Goal: Task Accomplishment & Management: Manage account settings

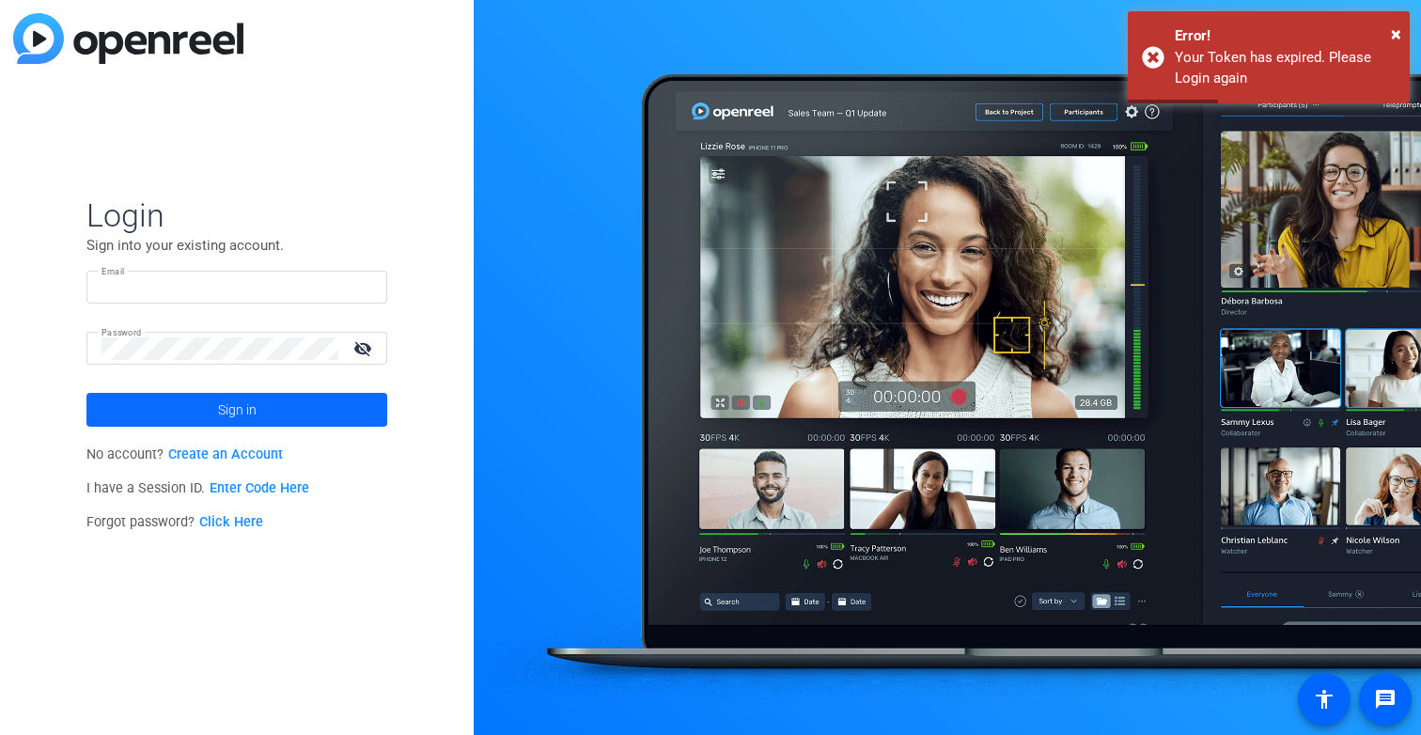
type input "[EMAIL_ADDRESS][DOMAIN_NAME]"
click at [253, 410] on span "Sign in" at bounding box center [237, 409] width 39 height 47
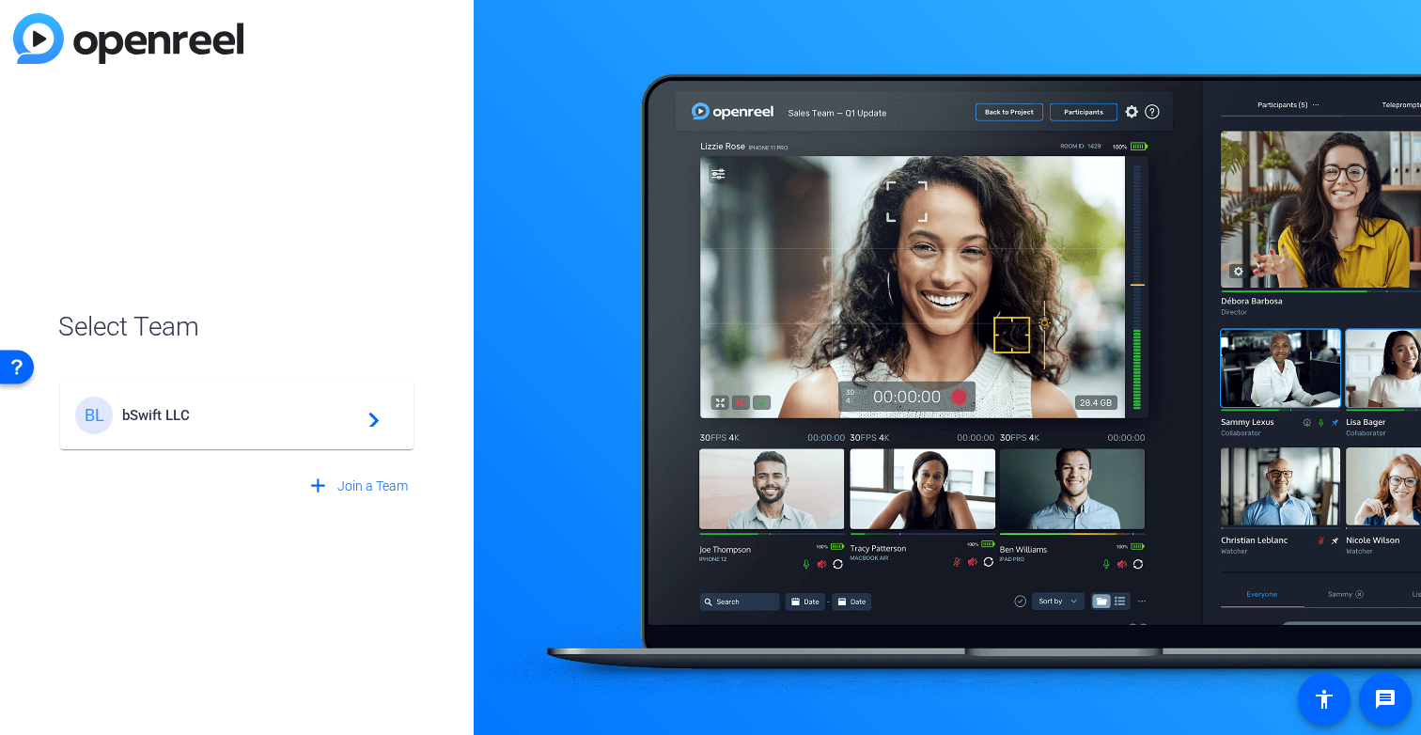
click at [248, 417] on span "bSwift LLC" at bounding box center [239, 415] width 235 height 17
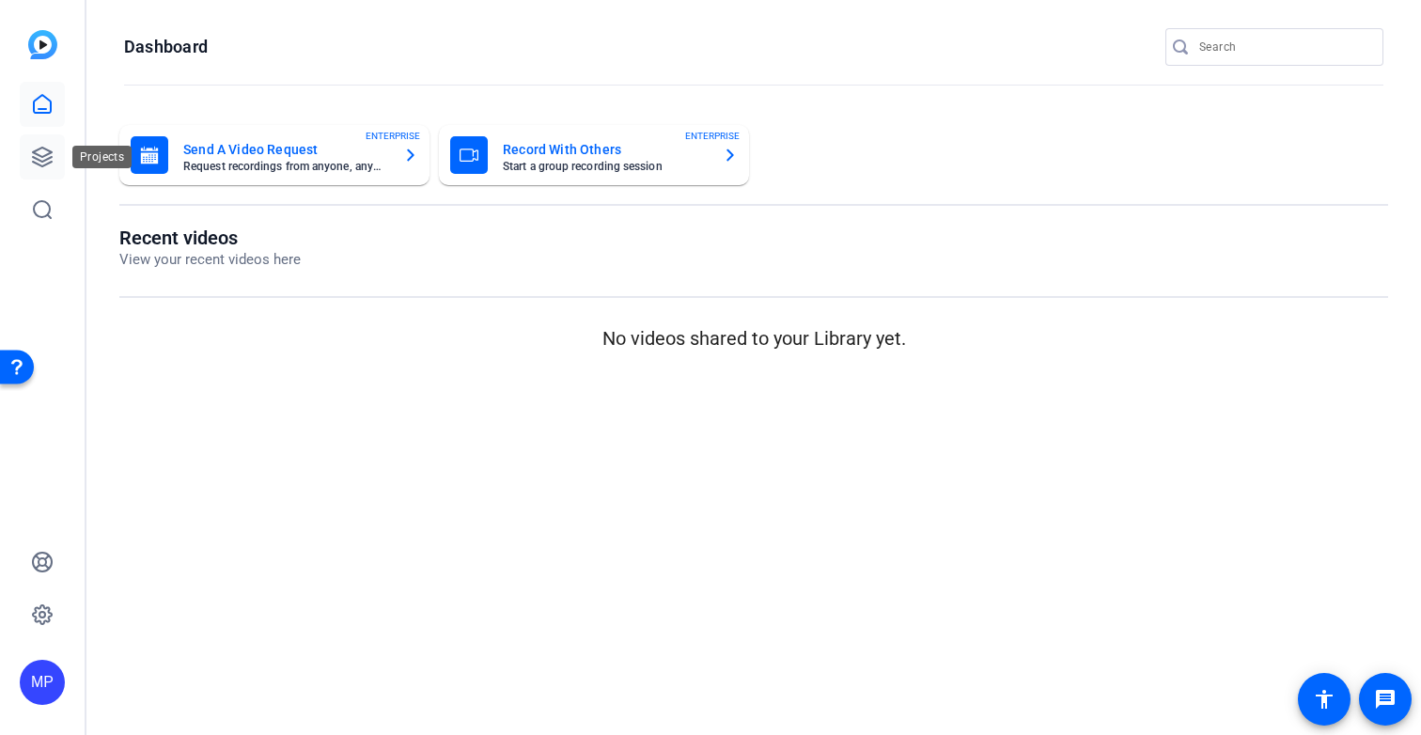
click at [48, 157] on icon at bounding box center [42, 157] width 23 height 23
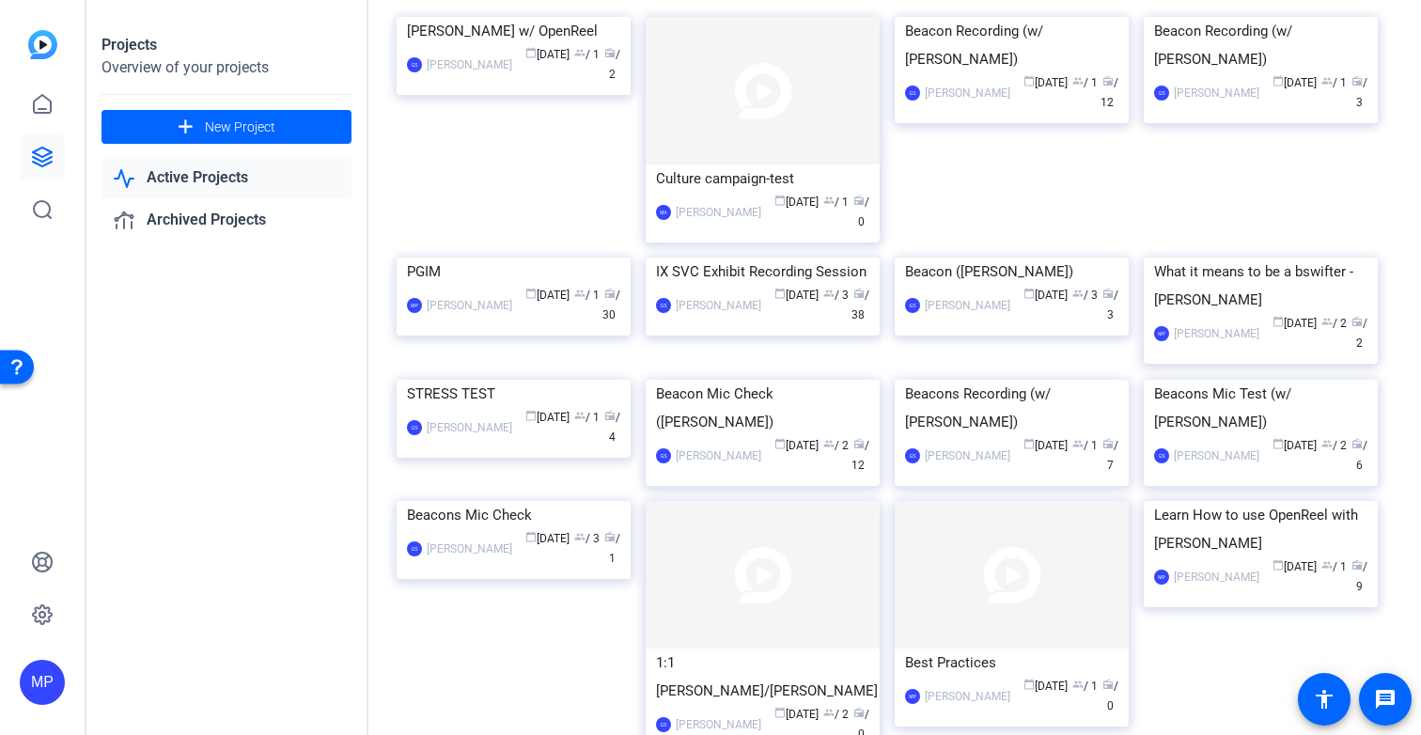
scroll to position [143, 0]
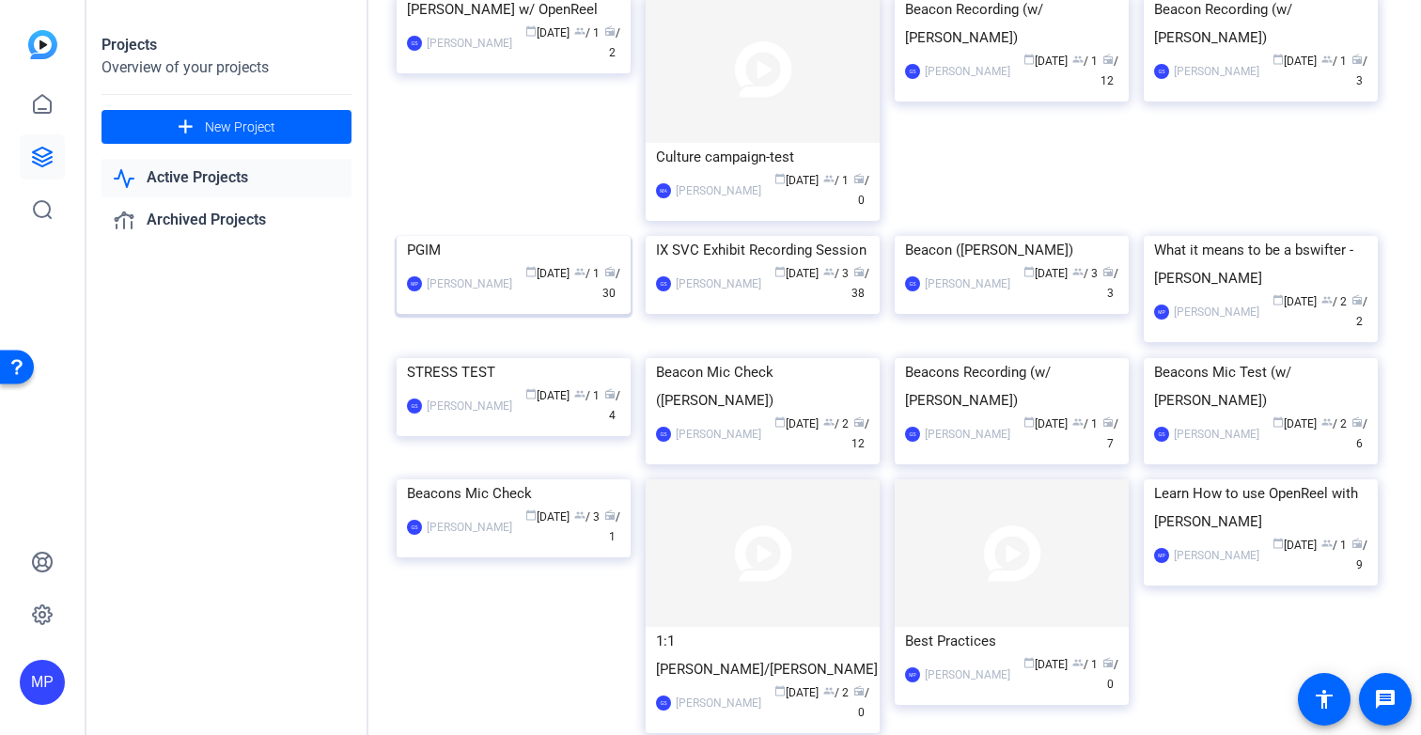
click at [463, 236] on img at bounding box center [514, 236] width 234 height 0
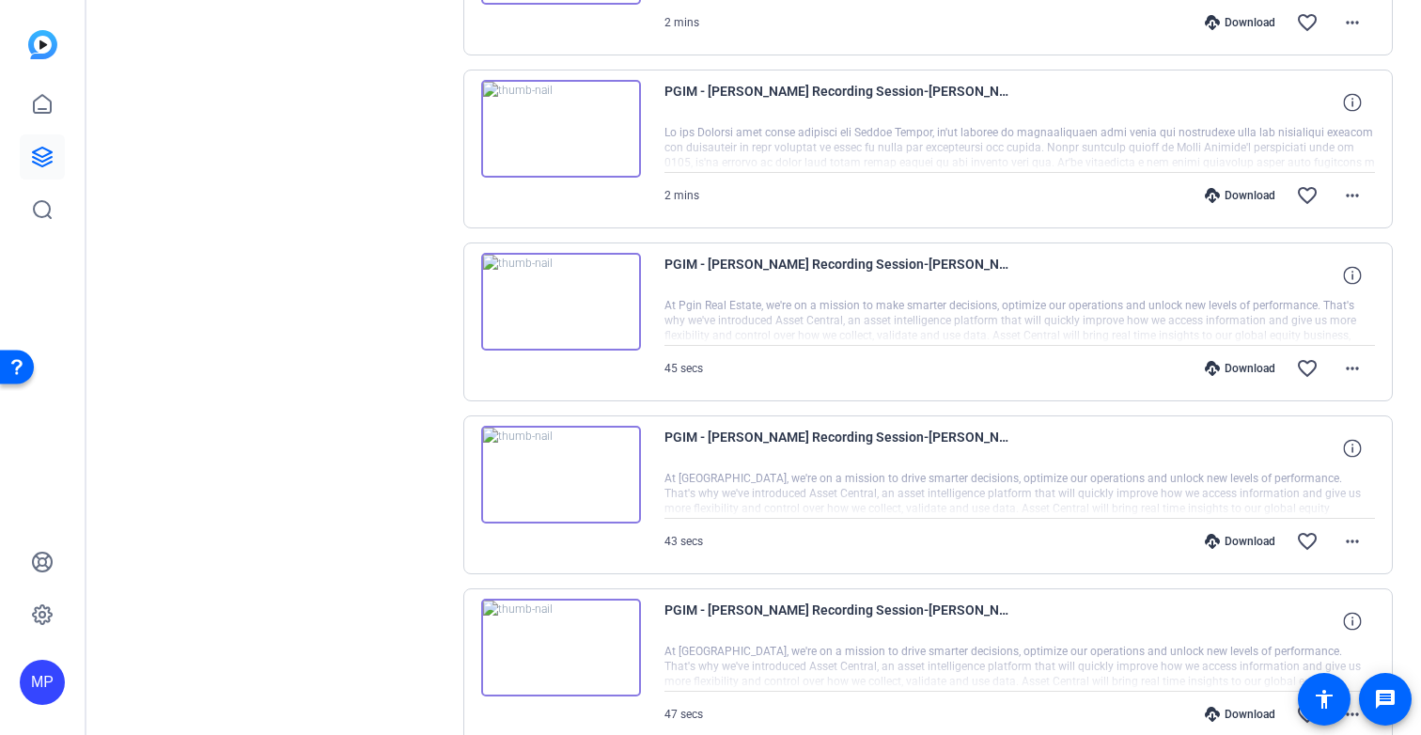
scroll to position [1344, 0]
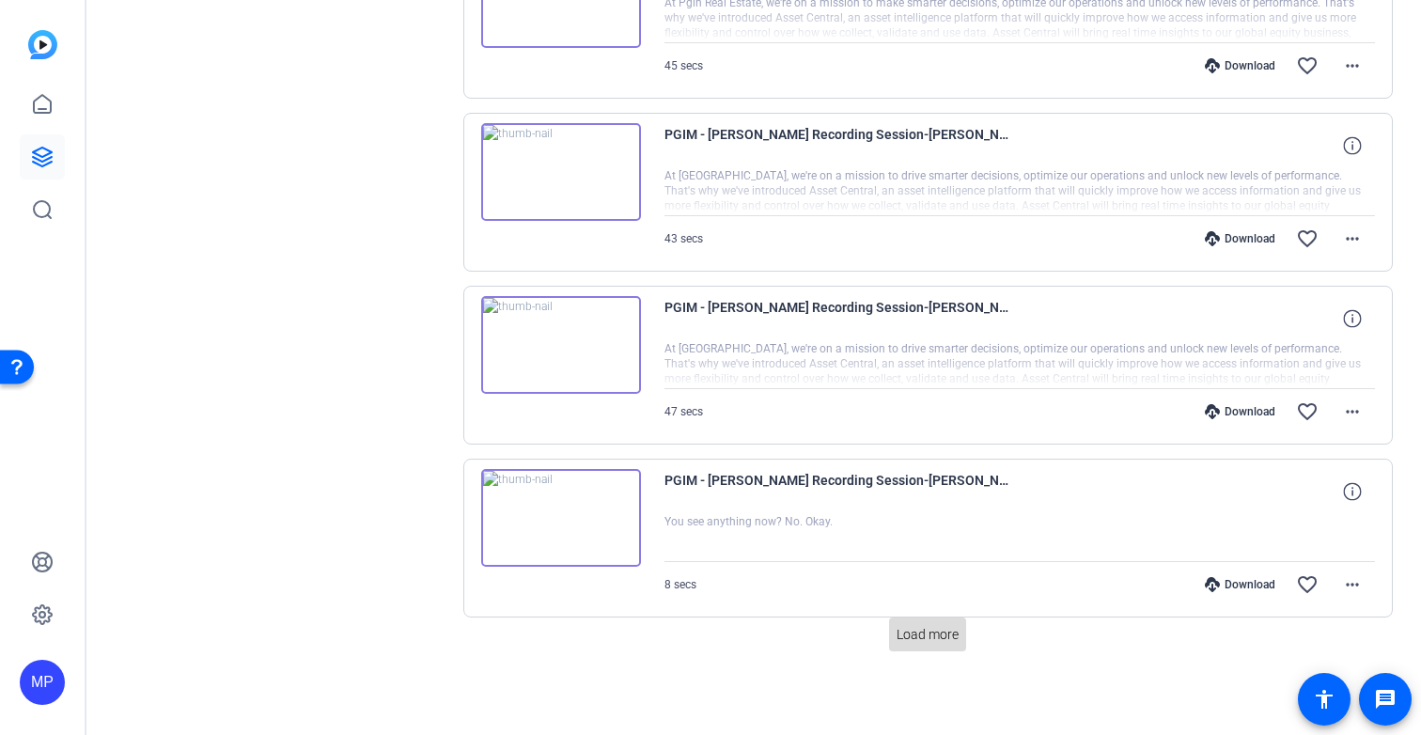
click at [942, 636] on span "Load more" at bounding box center [928, 635] width 62 height 20
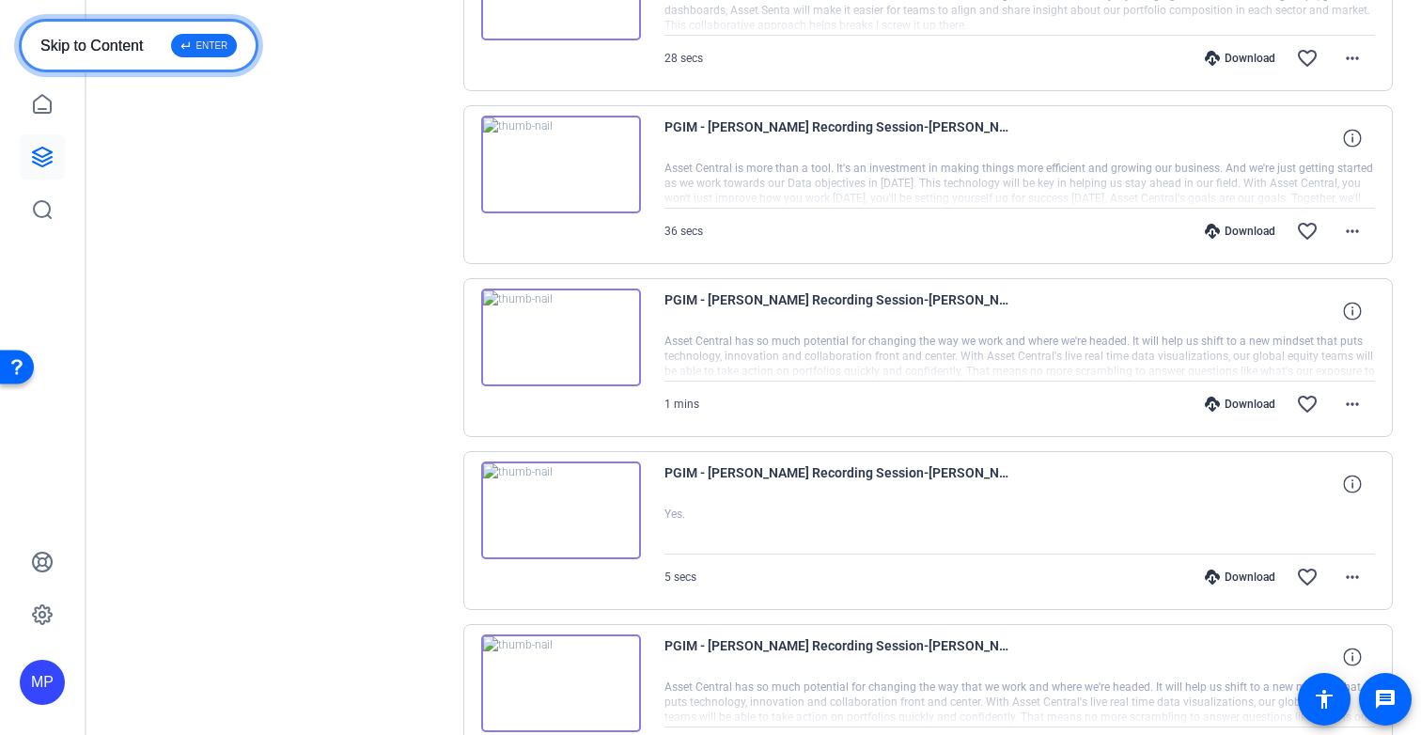
scroll to position [3074, 0]
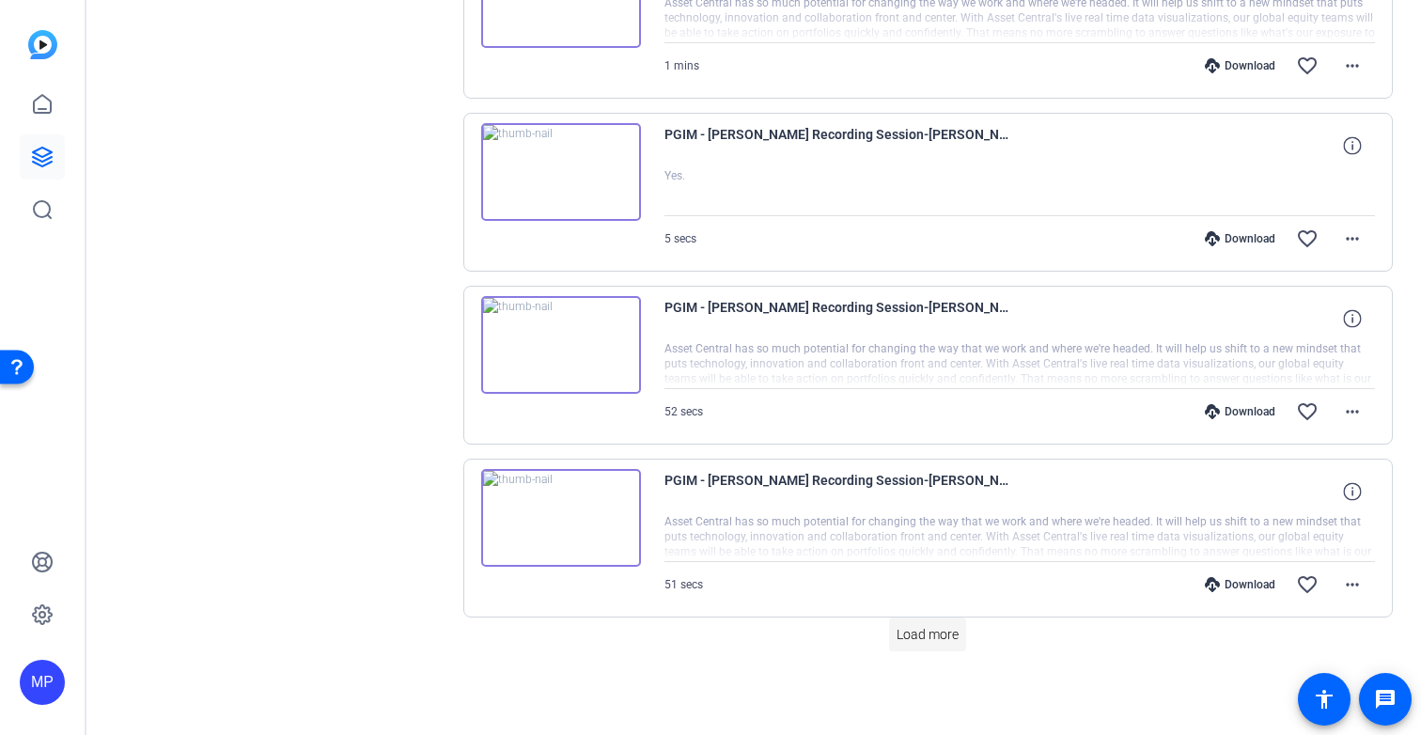
click at [938, 633] on span "Load more" at bounding box center [928, 635] width 62 height 20
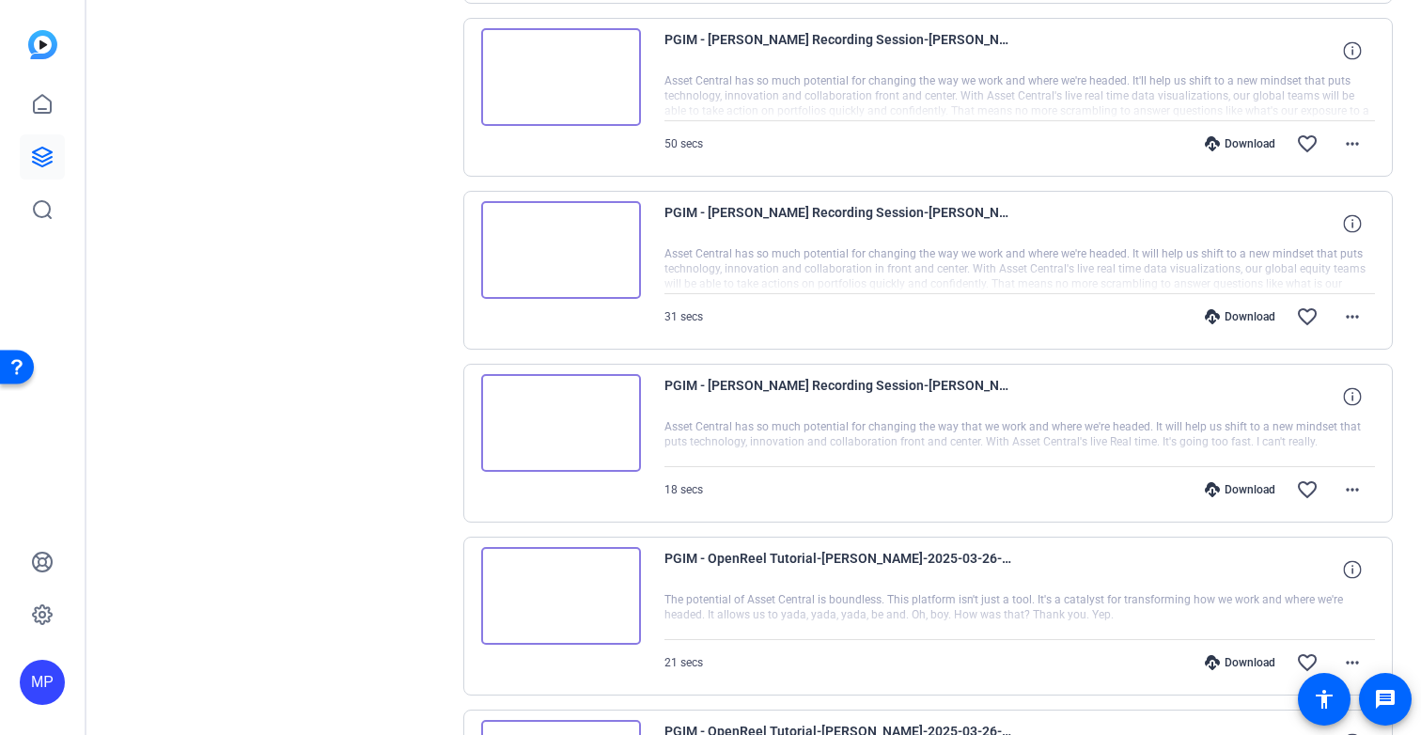
scroll to position [4199, 0]
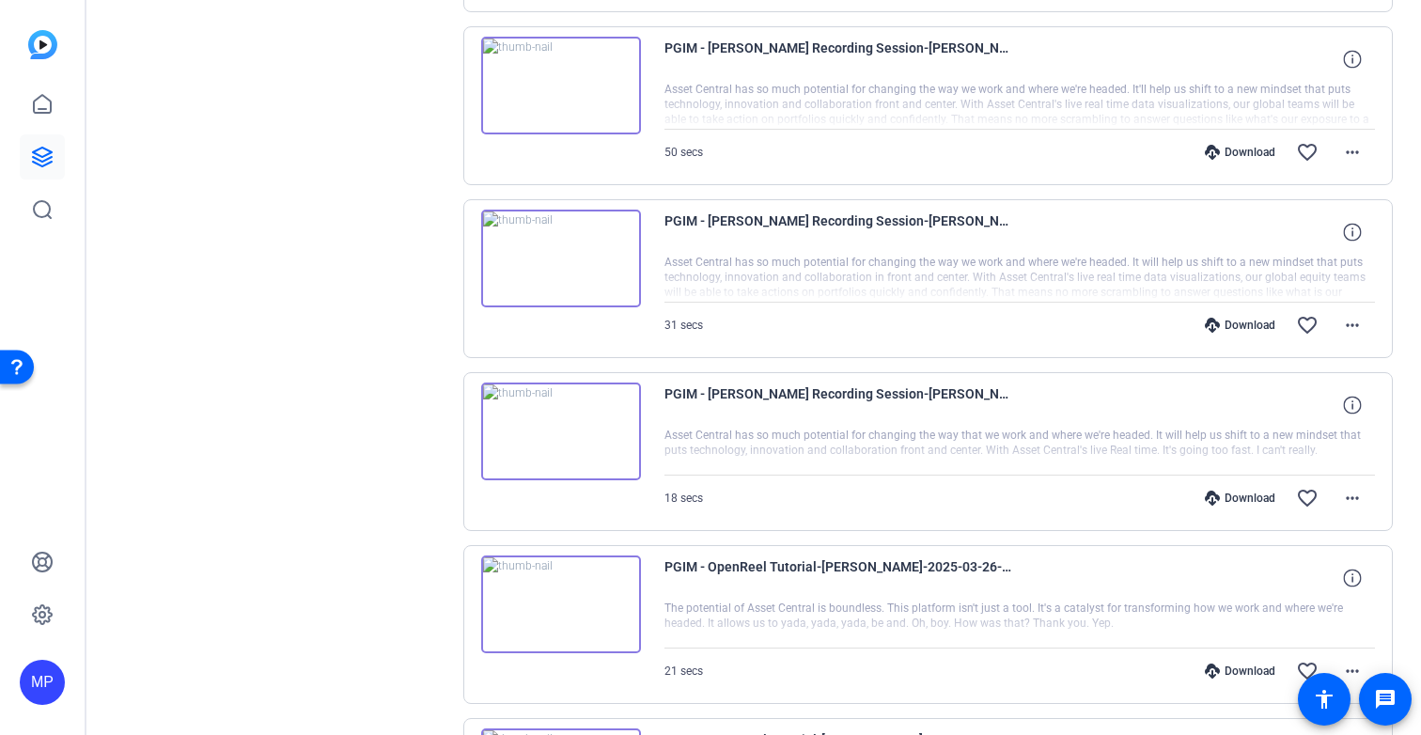
click at [567, 429] on img at bounding box center [561, 432] width 160 height 98
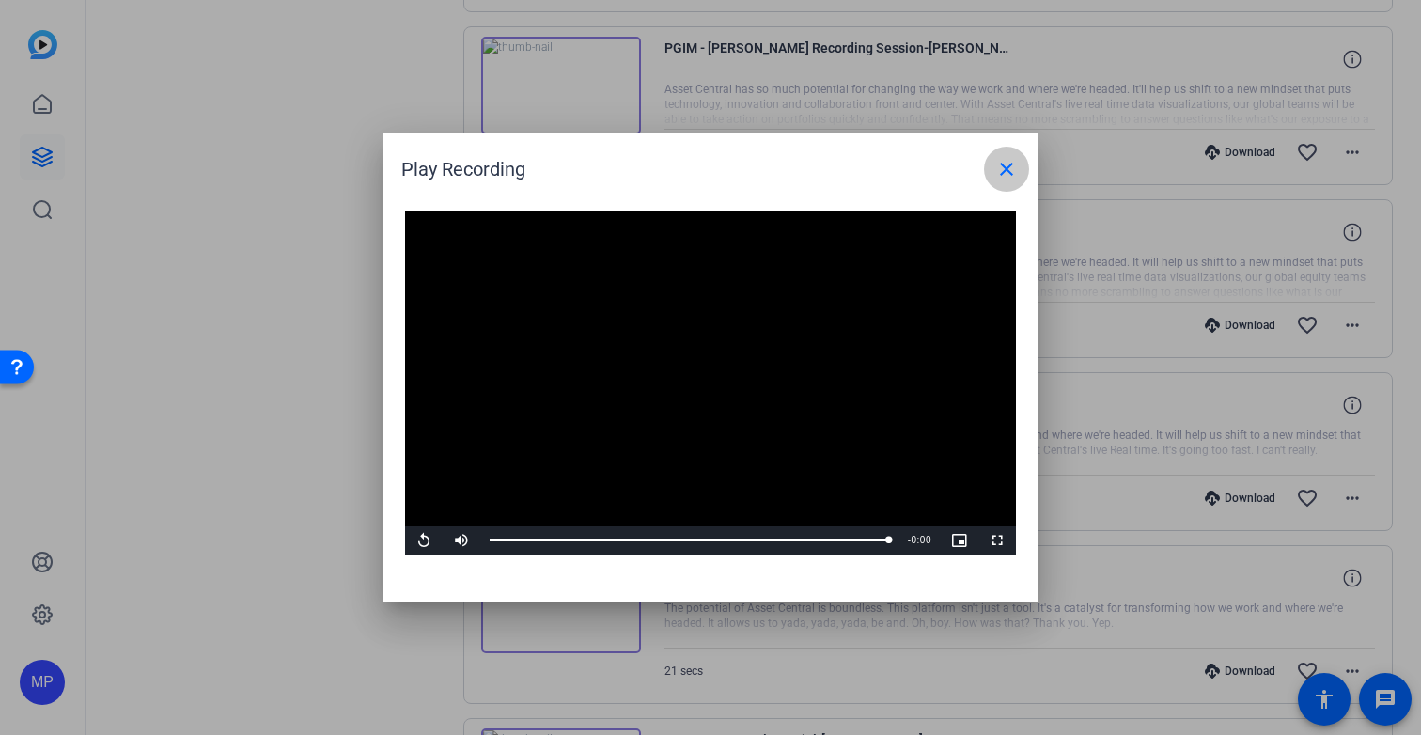
click at [992, 161] on span at bounding box center [1006, 169] width 45 height 45
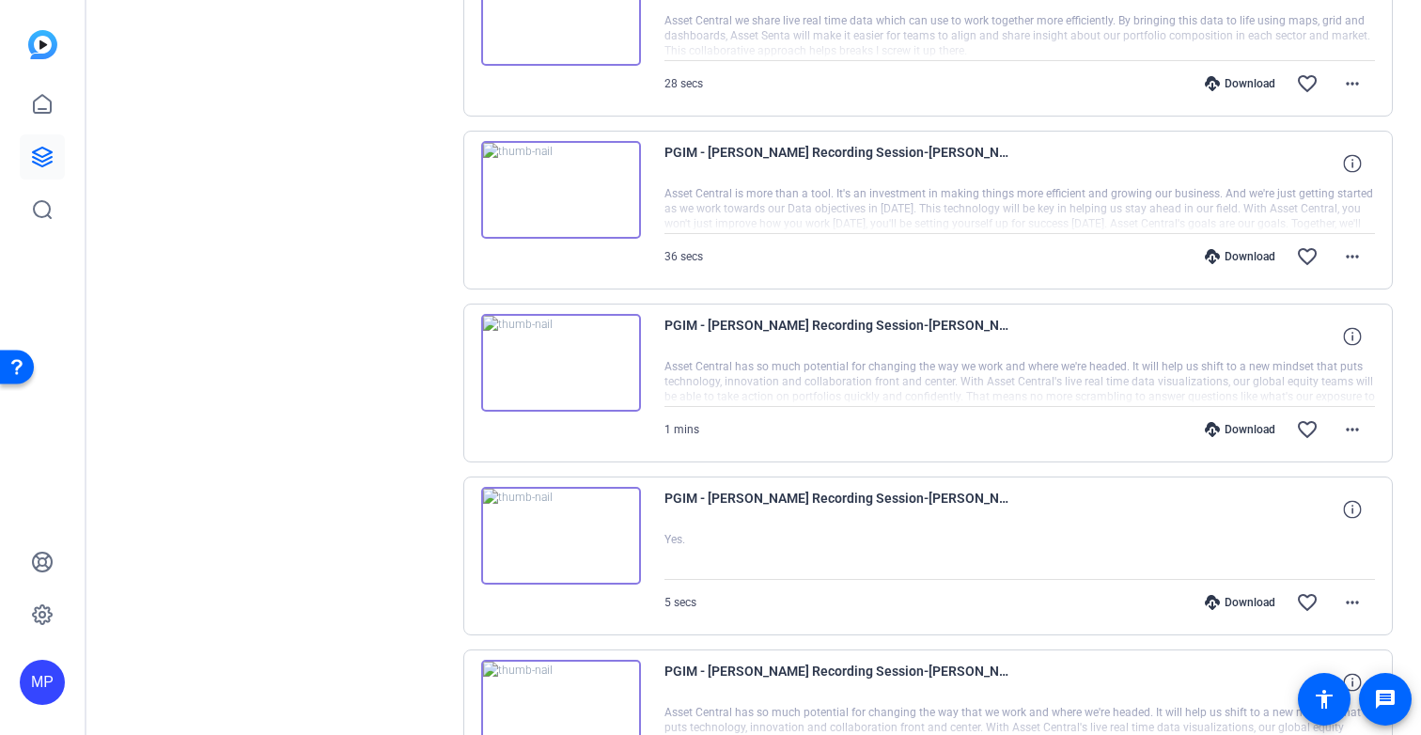
scroll to position [2696, 0]
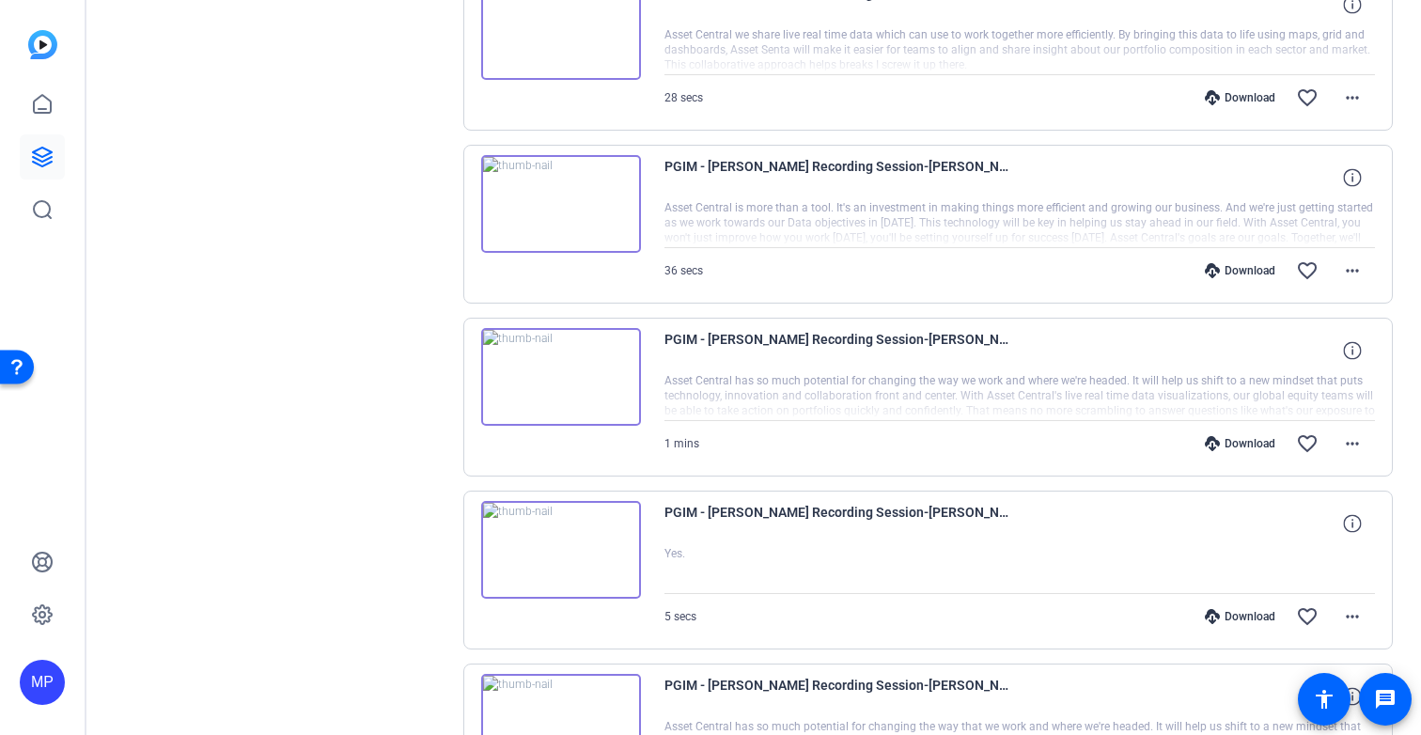
click at [568, 200] on img at bounding box center [561, 204] width 160 height 98
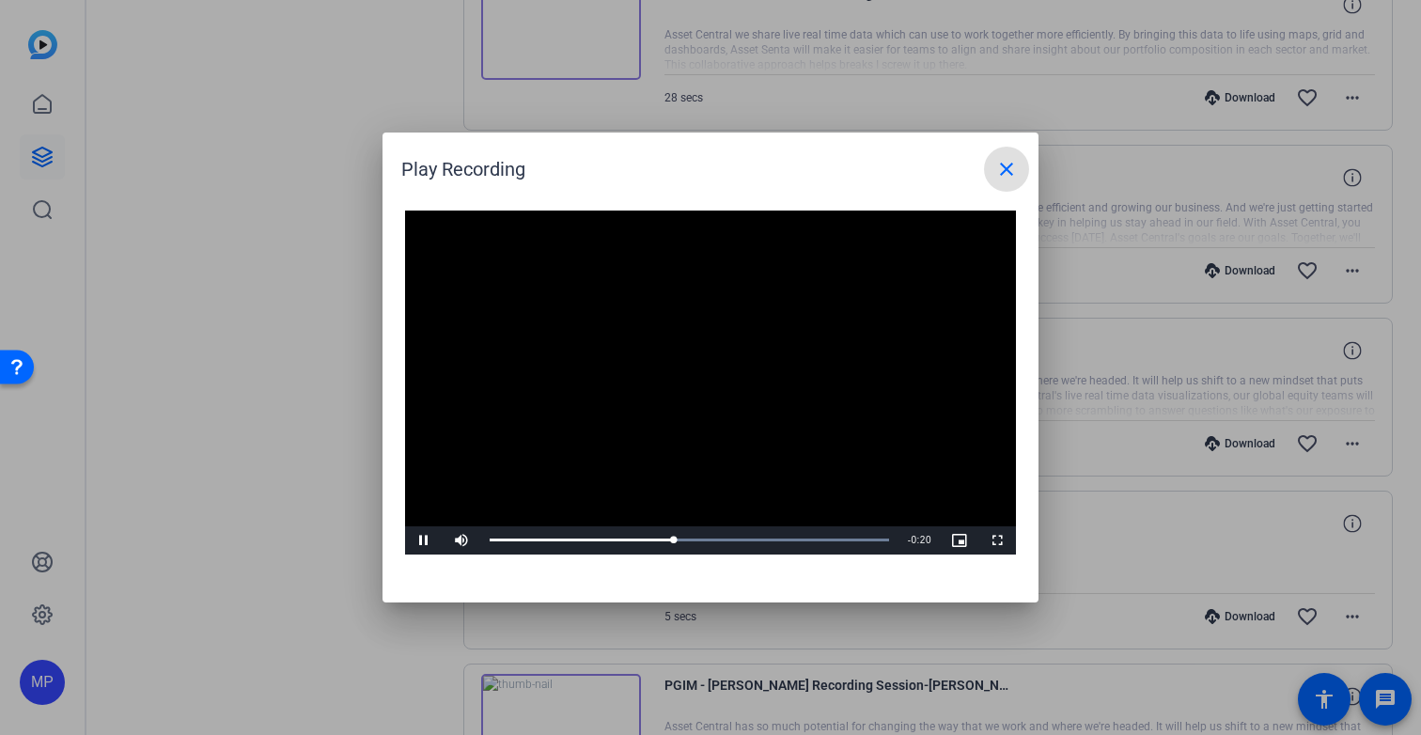
click at [1001, 159] on mat-icon "close" at bounding box center [1007, 169] width 23 height 23
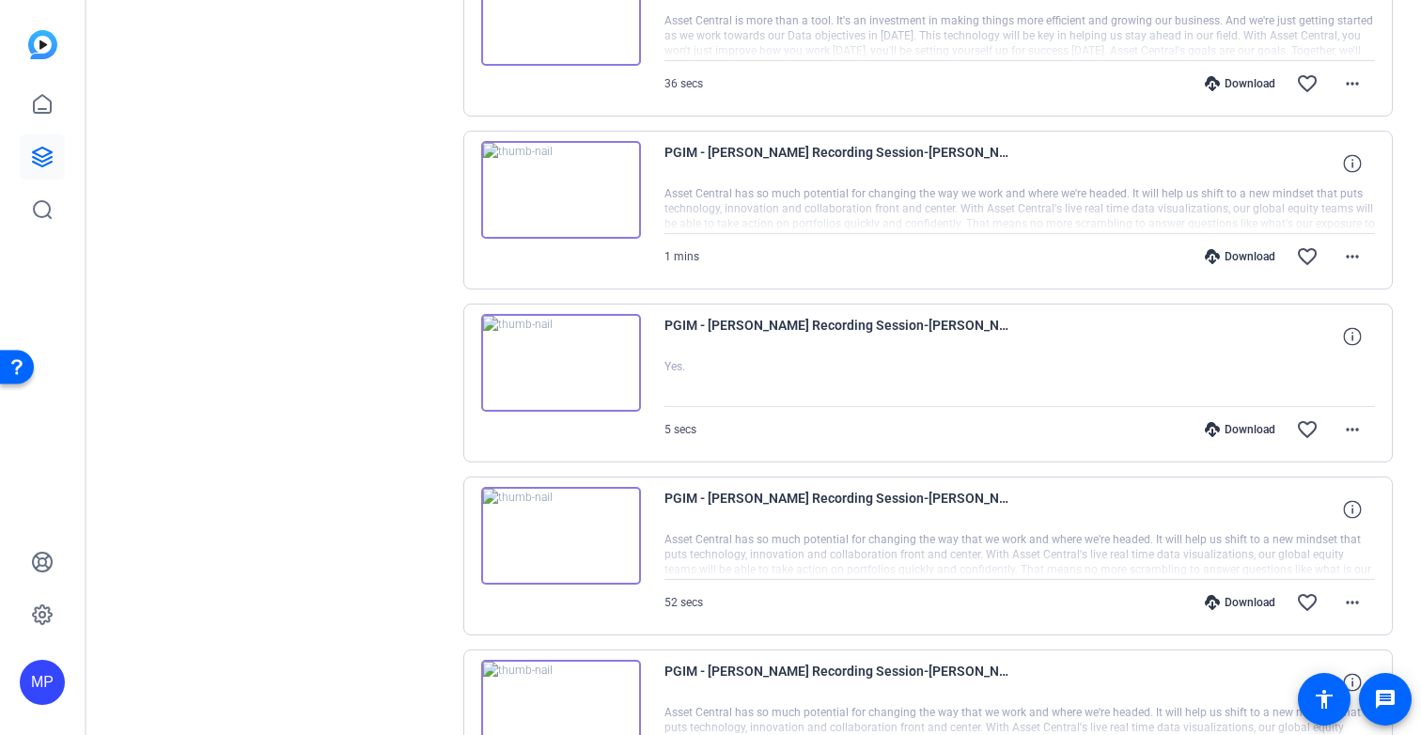
scroll to position [2897, 0]
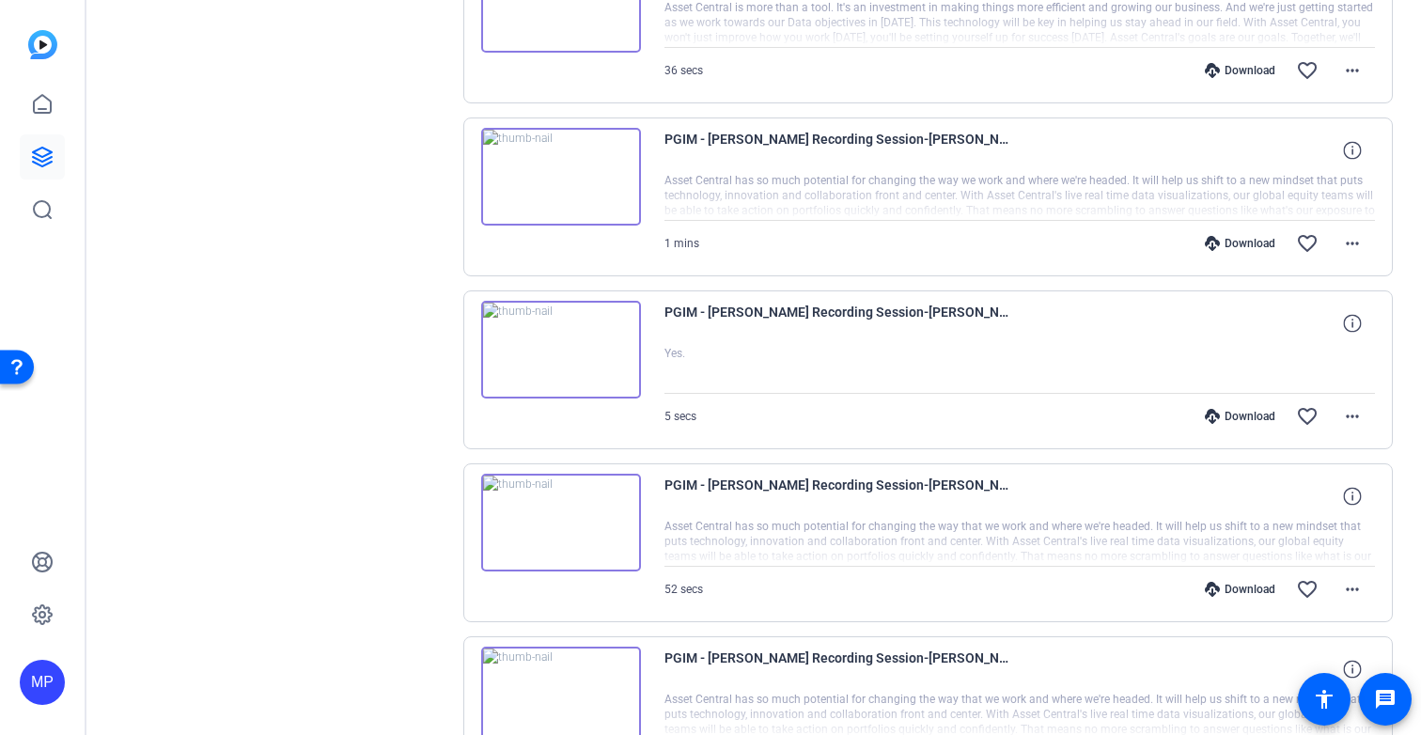
click at [571, 513] on img at bounding box center [561, 523] width 160 height 98
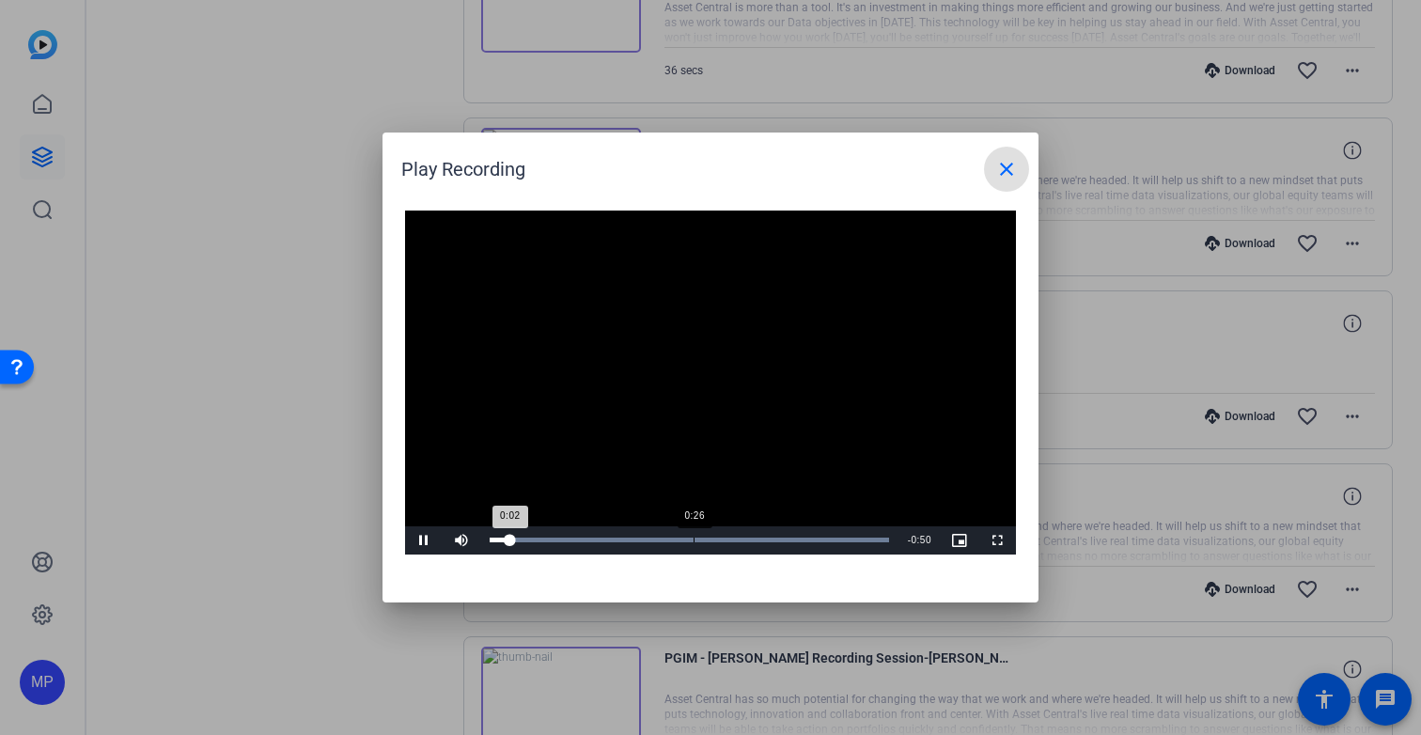
click at [693, 542] on div "Loaded : 100.00% 0:26 0:02" at bounding box center [690, 540] width 400 height 5
click at [814, 540] on div "Loaded : 100.00% 0:42 0:27" at bounding box center [690, 540] width 400 height 5
click at [861, 539] on div "Loaded : 100.00% 0:48 0:43" at bounding box center [690, 540] width 400 height 5
click at [1000, 166] on mat-icon "close" at bounding box center [1007, 169] width 23 height 23
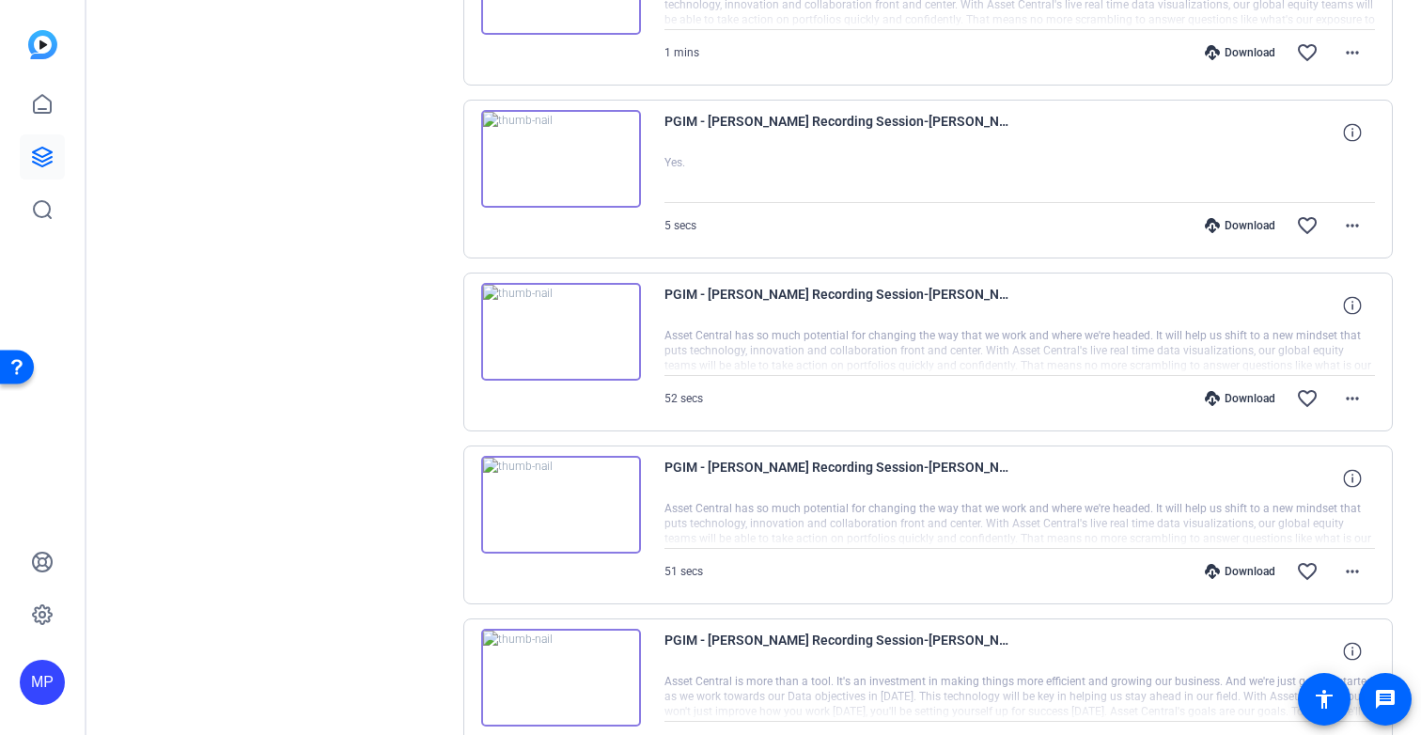
scroll to position [3115, 0]
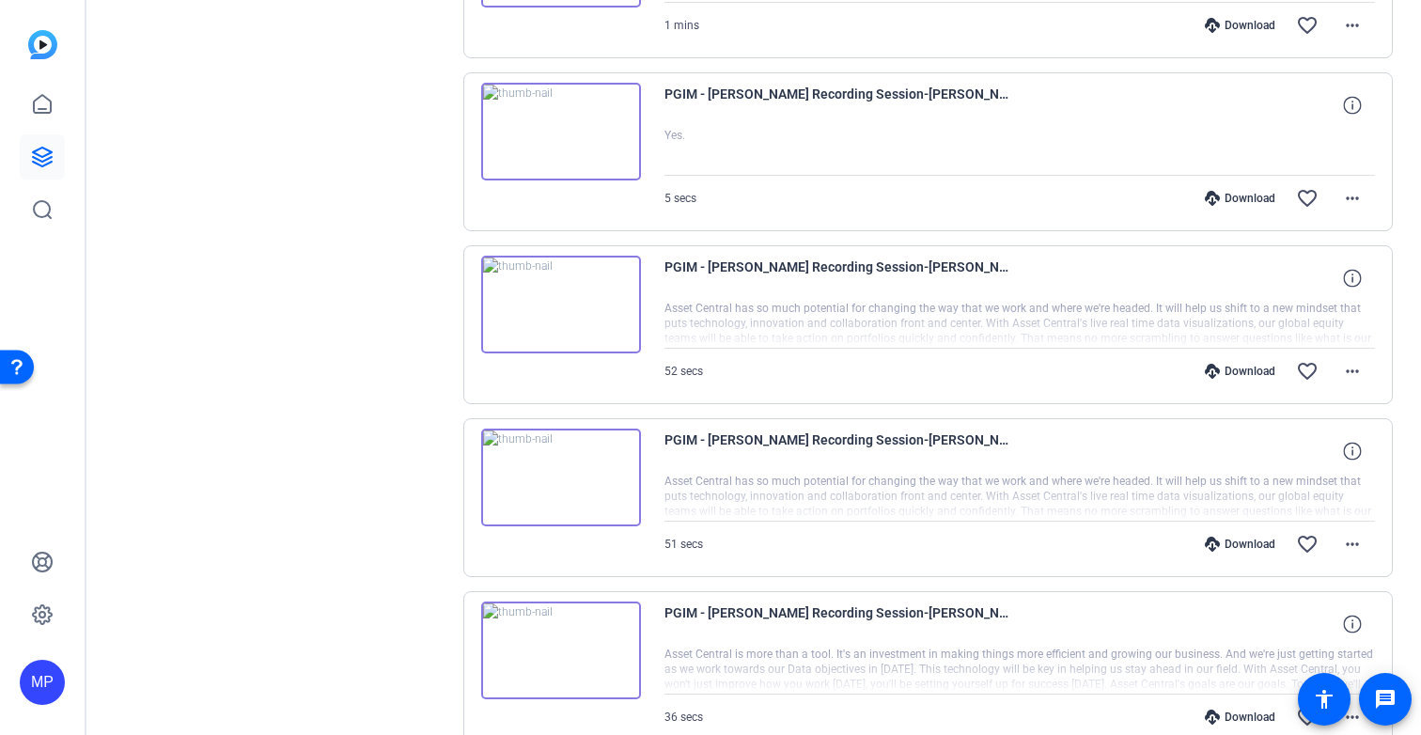
click at [566, 476] on img at bounding box center [561, 478] width 160 height 98
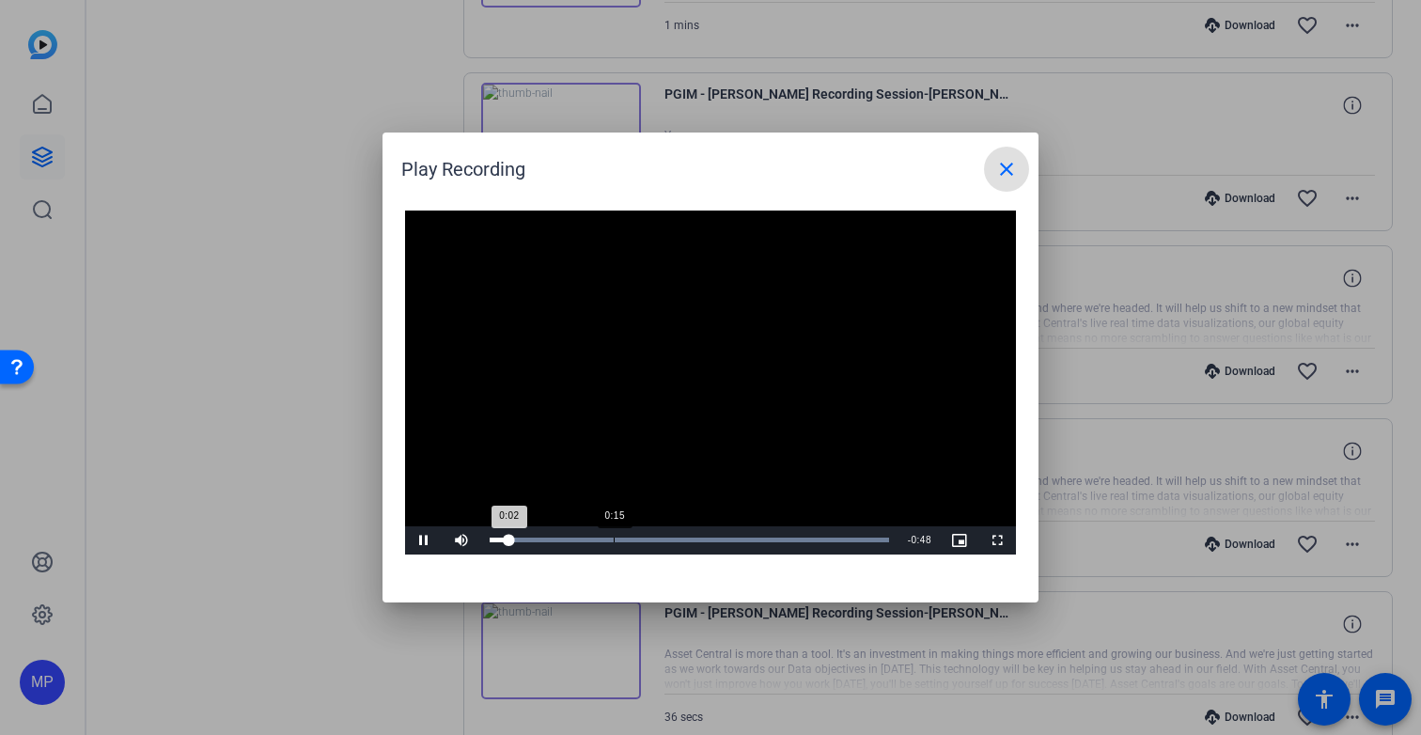
click at [616, 536] on div "Loaded : 100.00% 0:15 0:02" at bounding box center [689, 540] width 418 height 28
click at [733, 538] on div "Loaded : 100.00% 0:30 0:16" at bounding box center [690, 540] width 400 height 5
click at [822, 537] on div "Loaded : 100.00% 0:41 0:31" at bounding box center [689, 540] width 418 height 28
click at [1007, 174] on mat-icon "close" at bounding box center [1007, 169] width 23 height 23
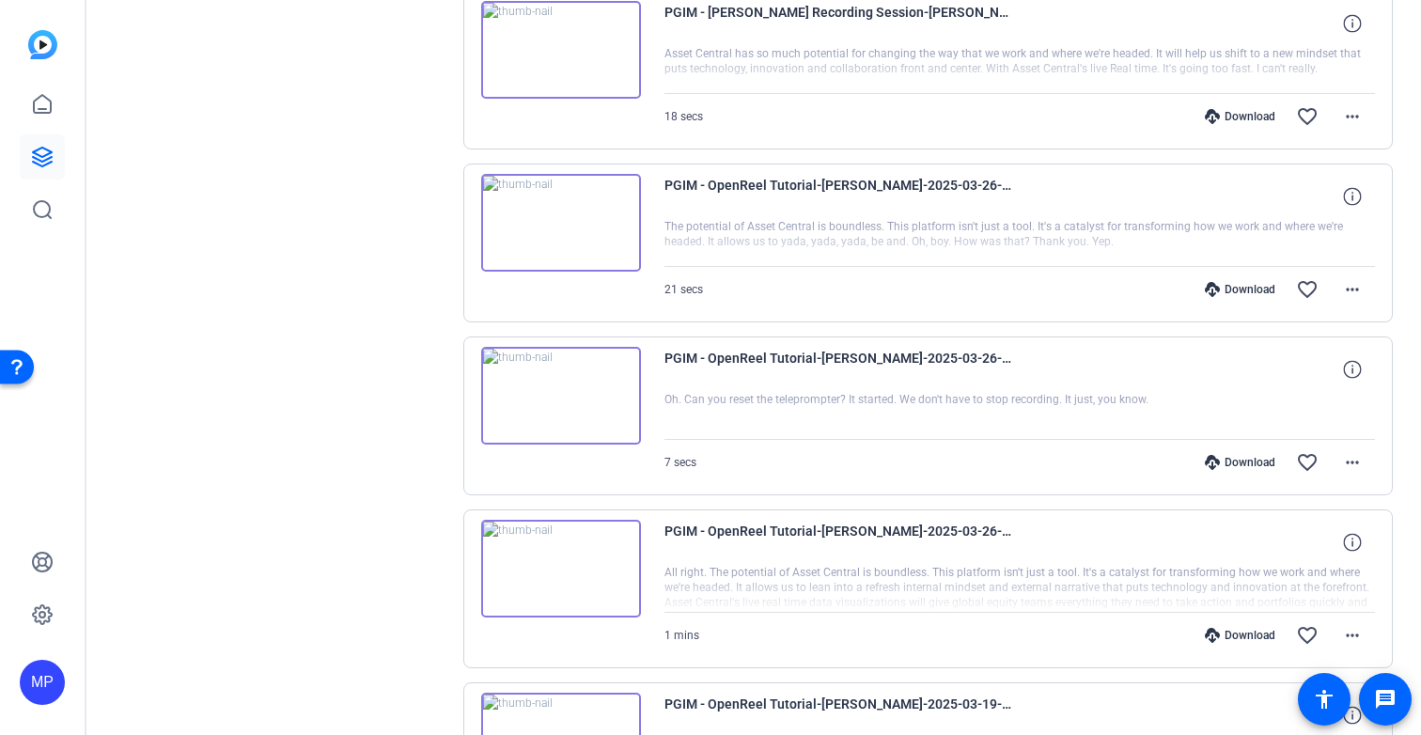
scroll to position [4607, 0]
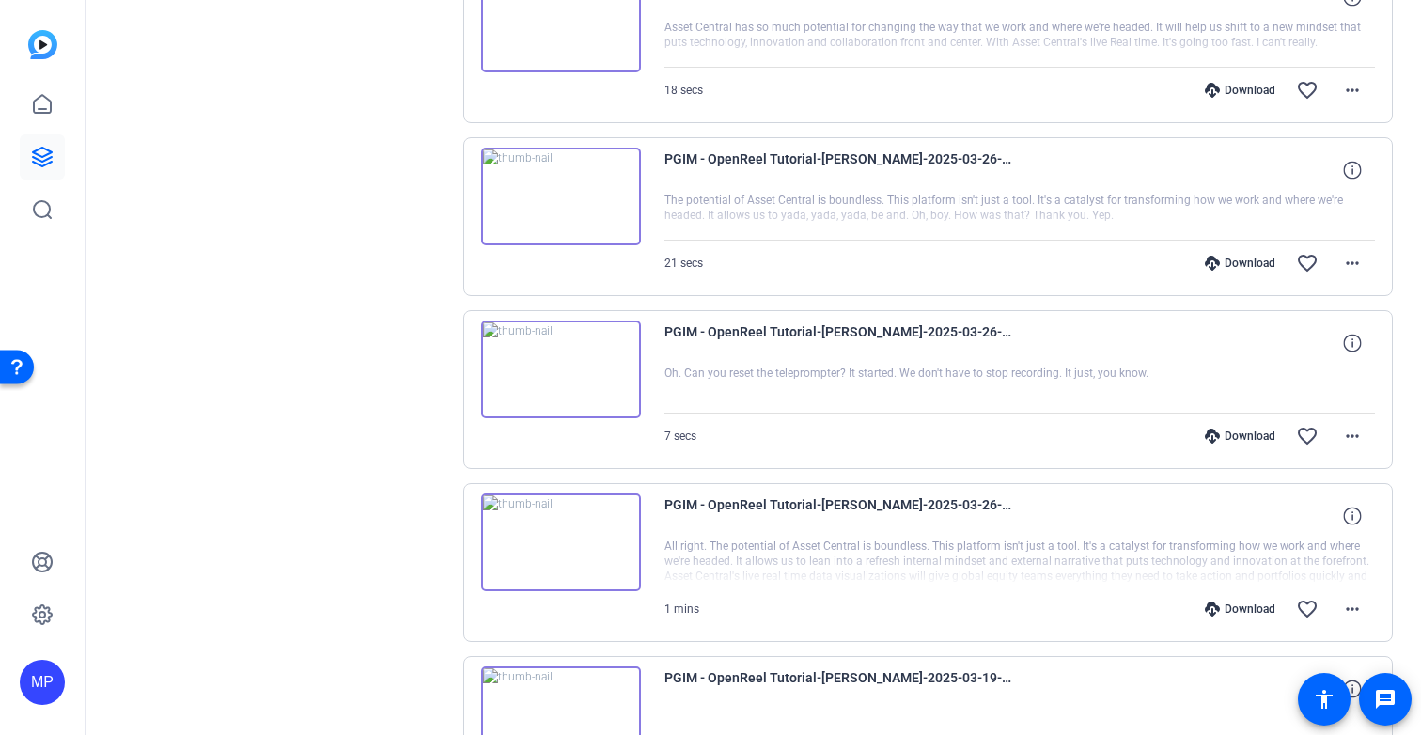
click at [583, 185] on img at bounding box center [561, 197] width 160 height 98
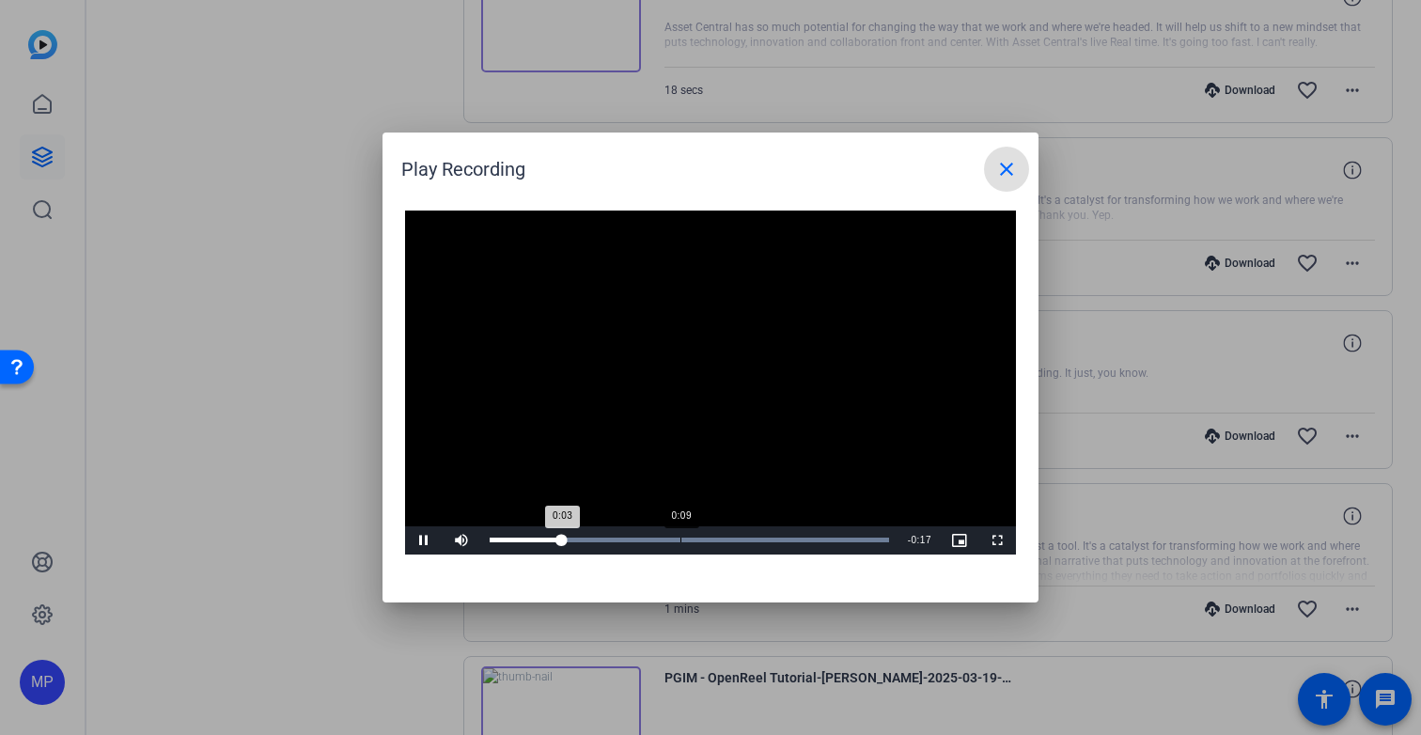
click at [681, 540] on div "Loaded : 100.00% 0:09 0:03" at bounding box center [690, 540] width 400 height 5
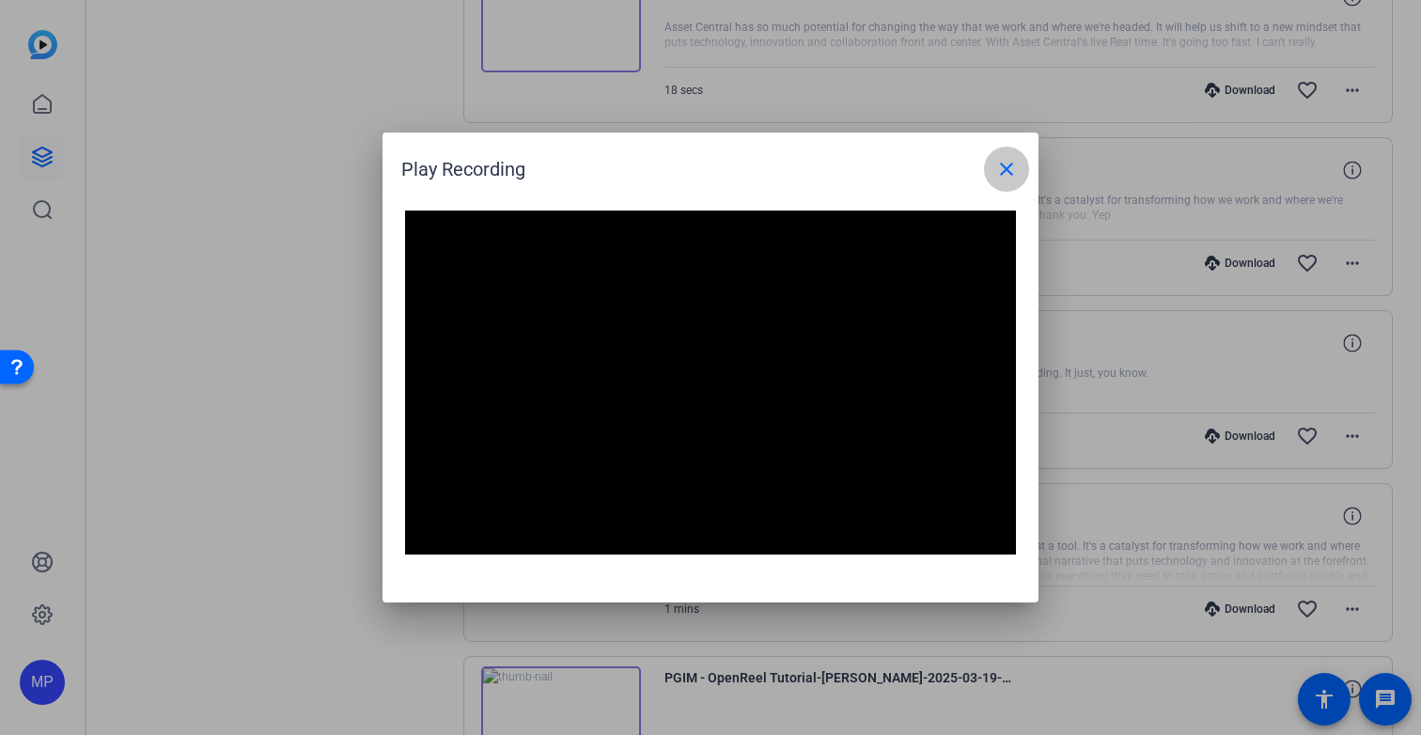
click at [1003, 165] on mat-icon "close" at bounding box center [1007, 169] width 23 height 23
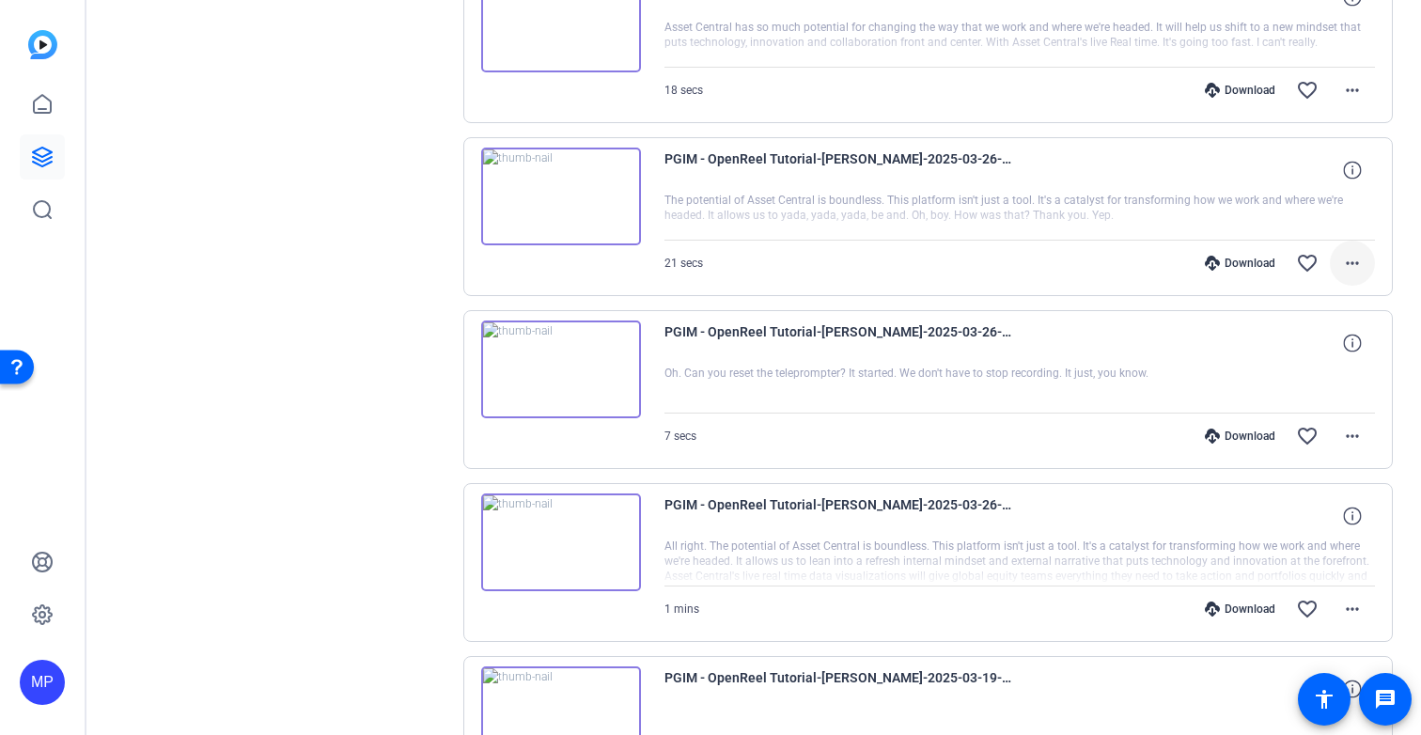
click at [1353, 261] on mat-icon "more_horiz" at bounding box center [1353, 263] width 23 height 23
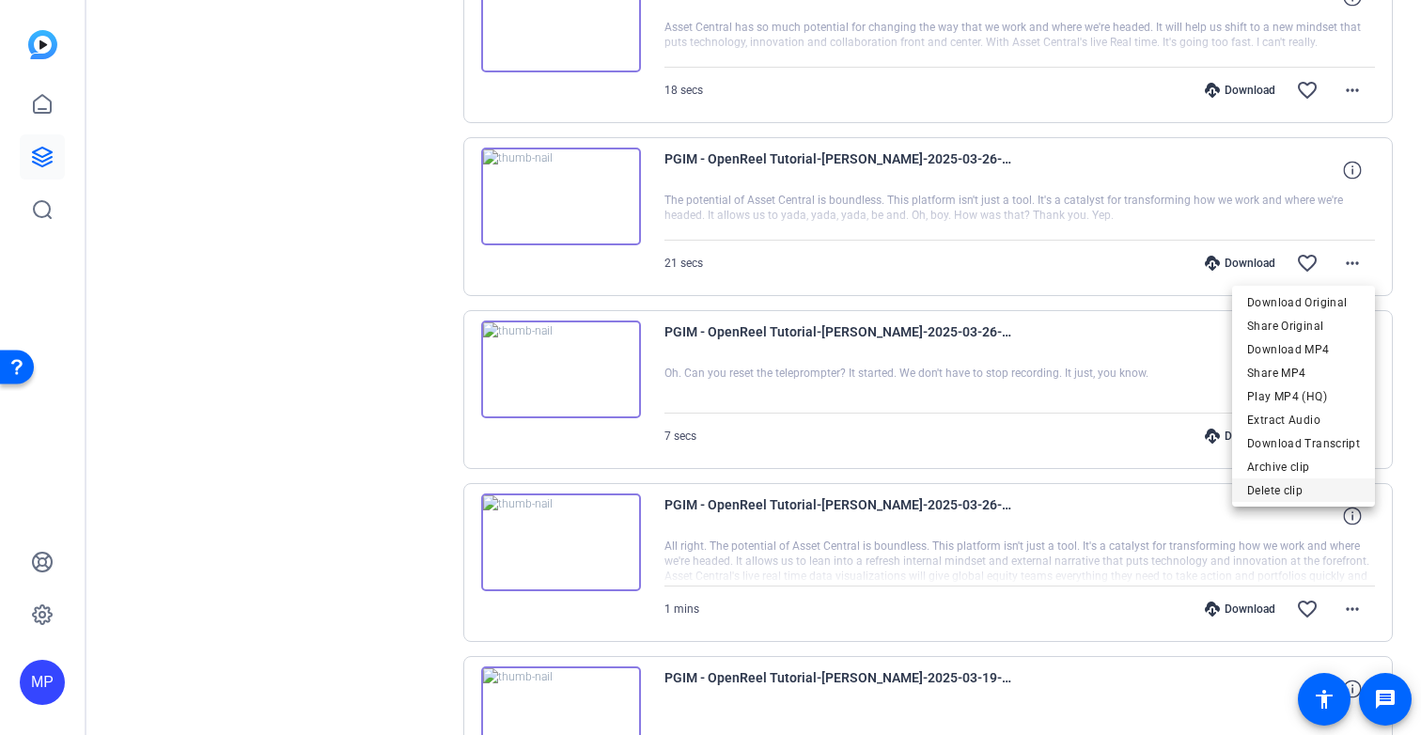
click at [1302, 488] on span "Delete clip" at bounding box center [1304, 490] width 113 height 23
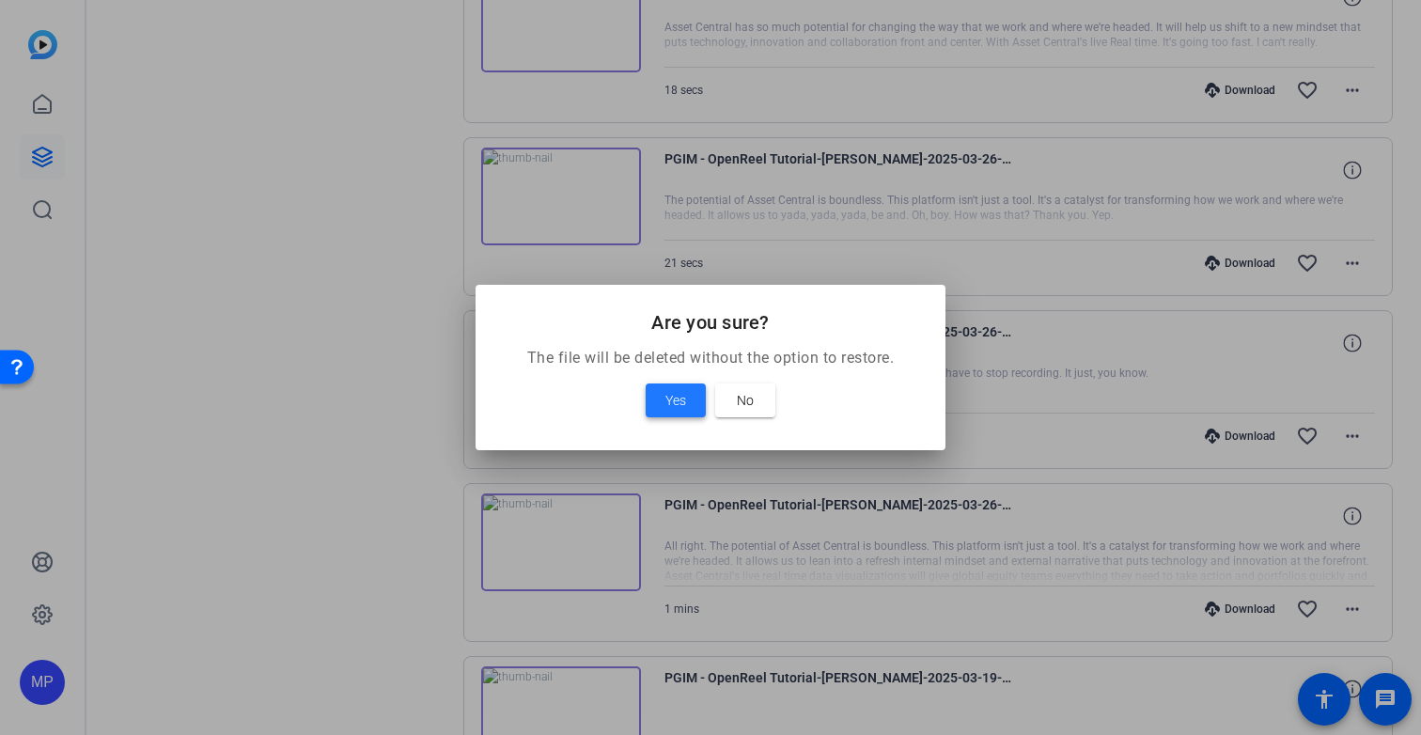
click at [665, 402] on span at bounding box center [676, 400] width 60 height 45
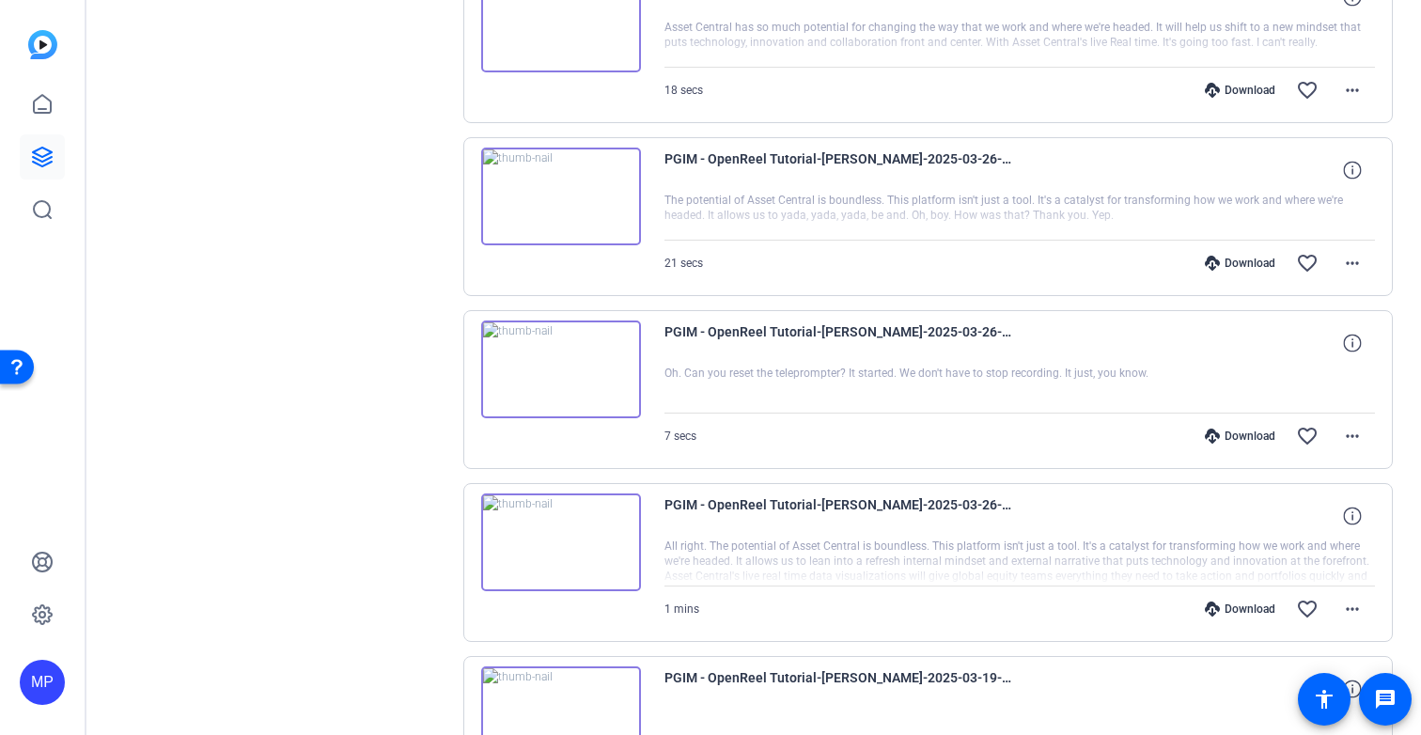
scroll to position [4597, 0]
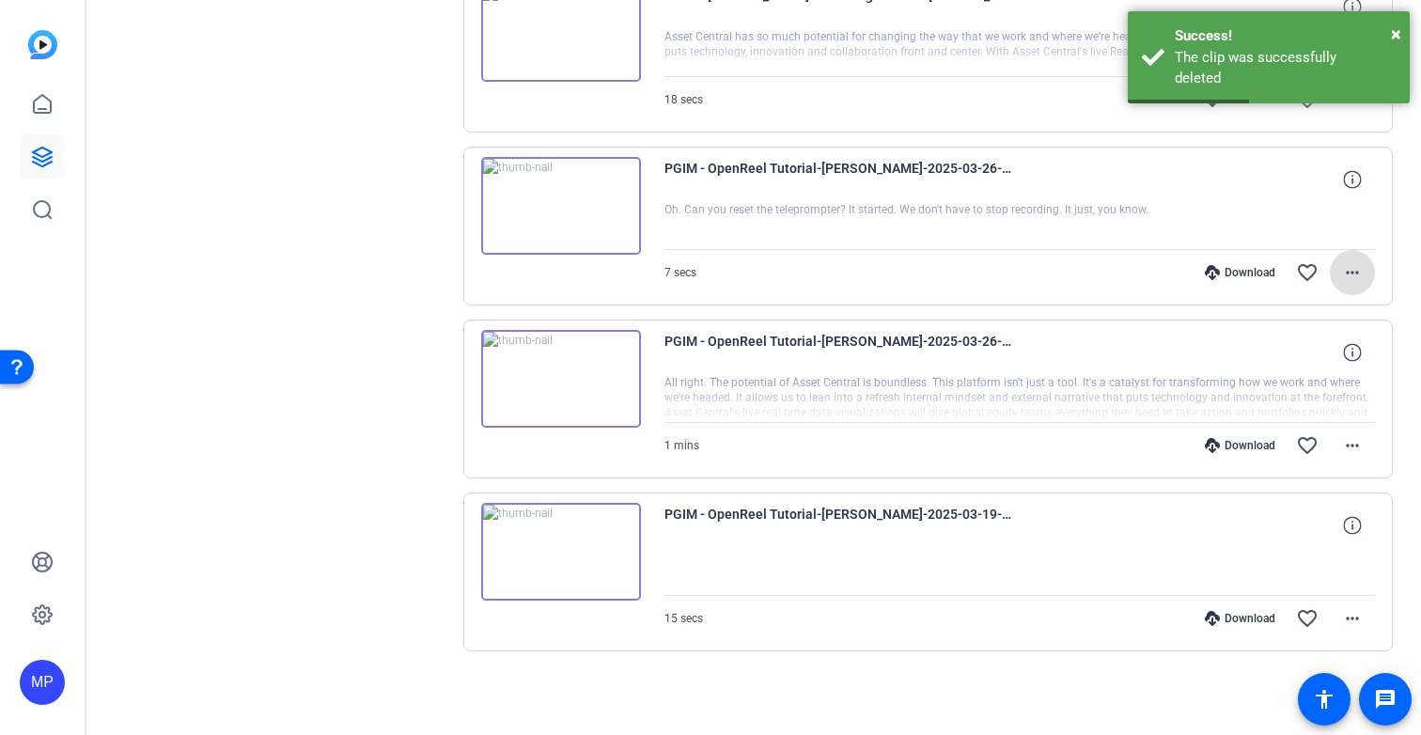
click at [1351, 263] on mat-icon "more_horiz" at bounding box center [1353, 272] width 23 height 23
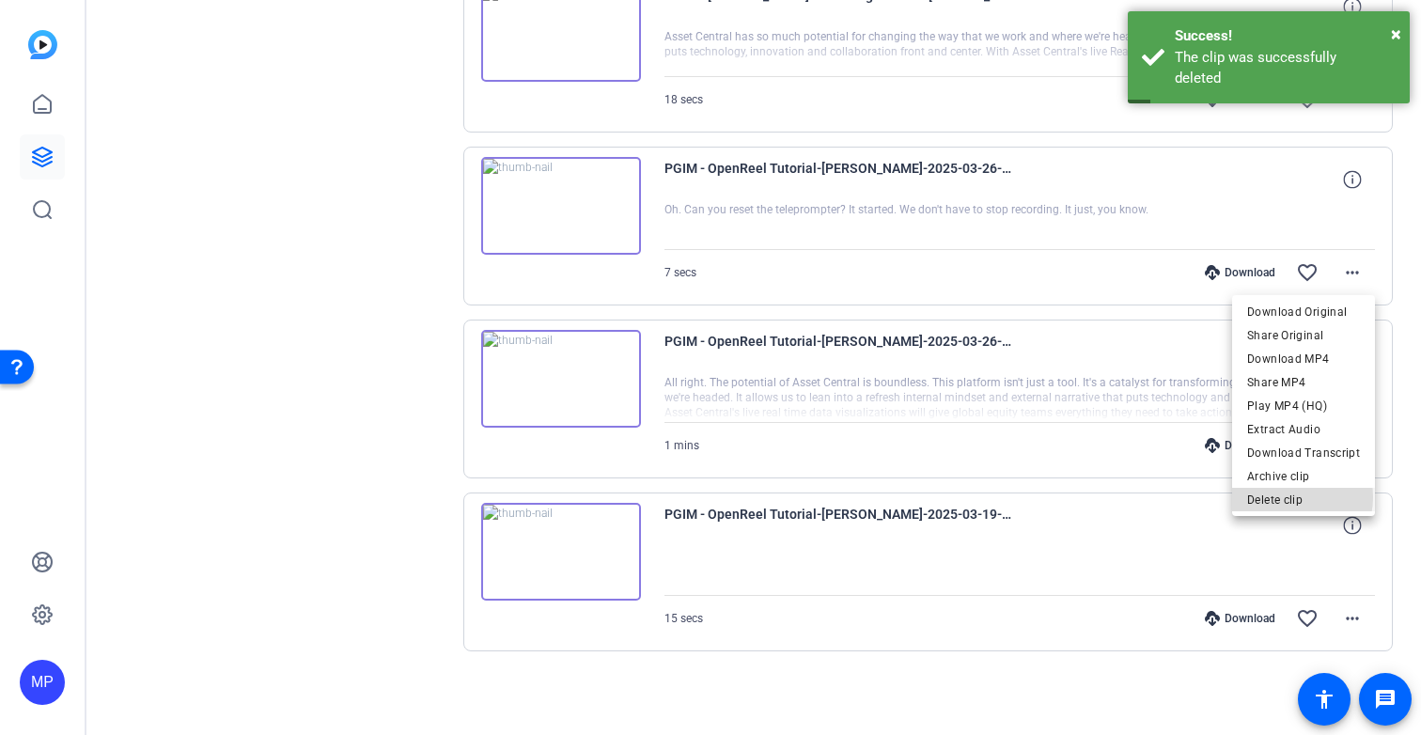
click at [1289, 497] on span "Delete clip" at bounding box center [1304, 500] width 113 height 23
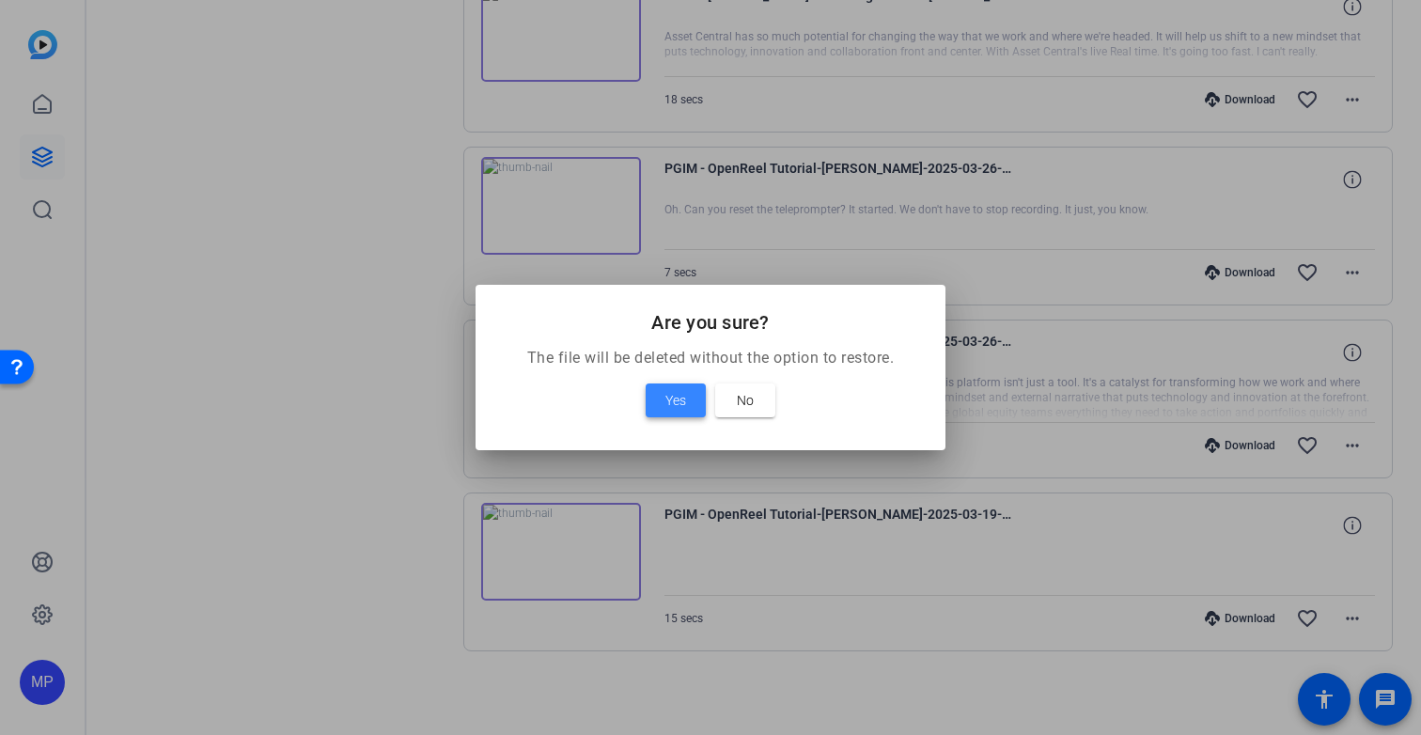
click at [670, 394] on span "Yes" at bounding box center [676, 400] width 21 height 23
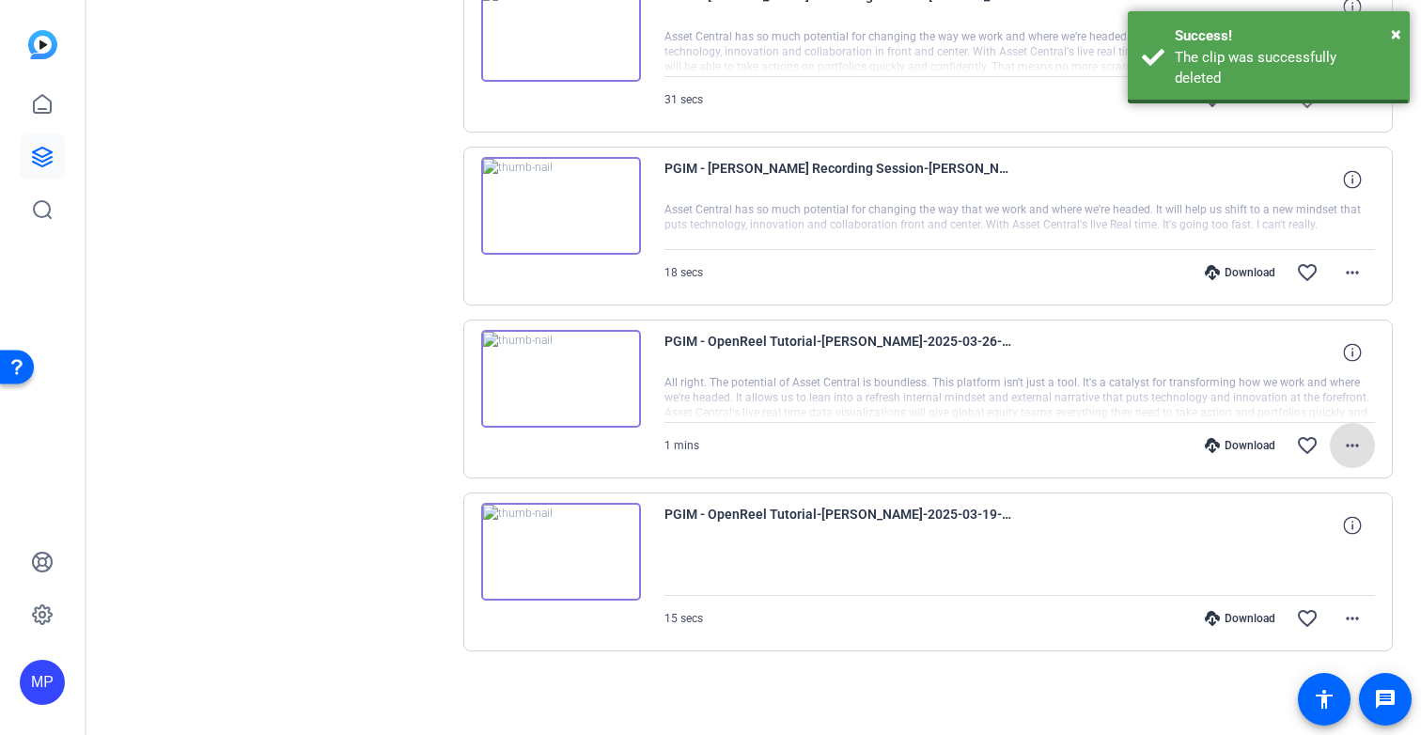
scroll to position [4424, 0]
click at [1357, 446] on mat-icon "more_horiz" at bounding box center [1353, 445] width 23 height 23
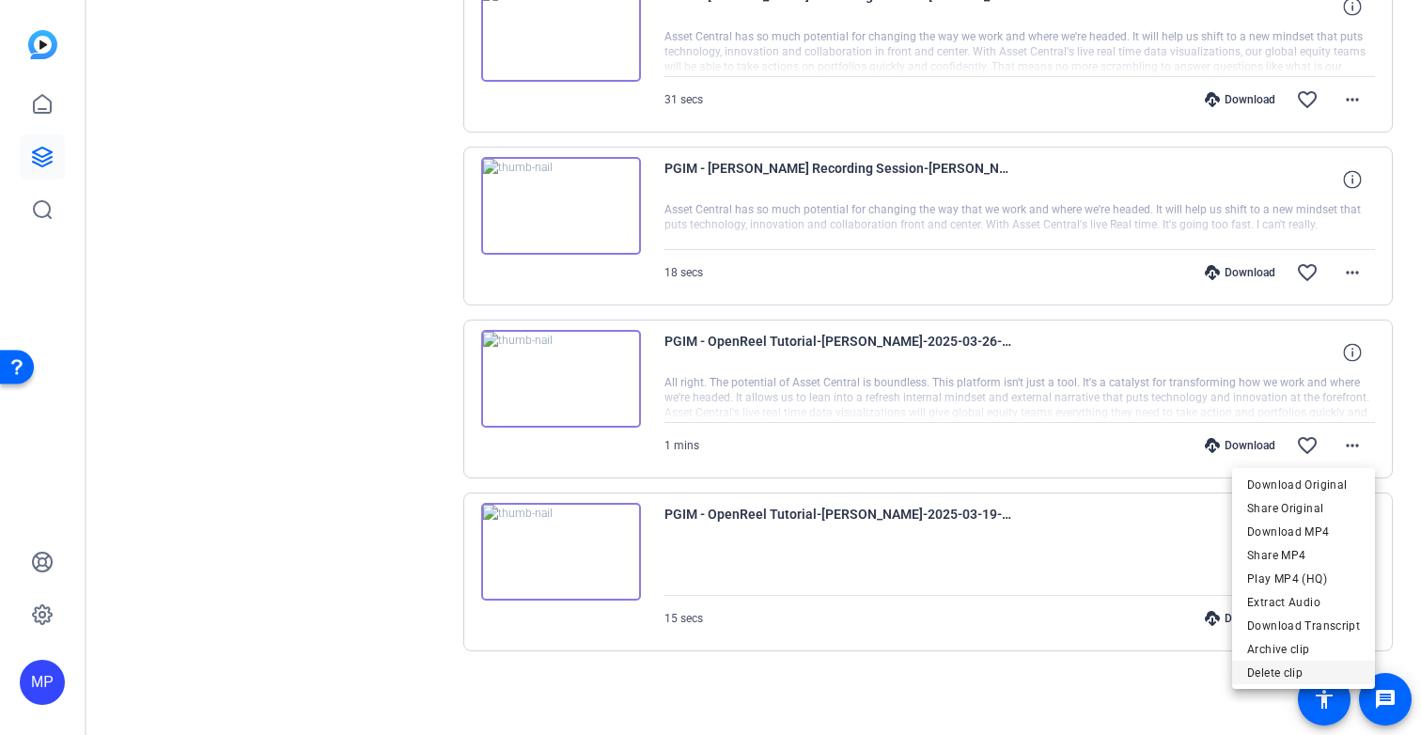
click at [1297, 671] on span "Delete clip" at bounding box center [1304, 673] width 113 height 23
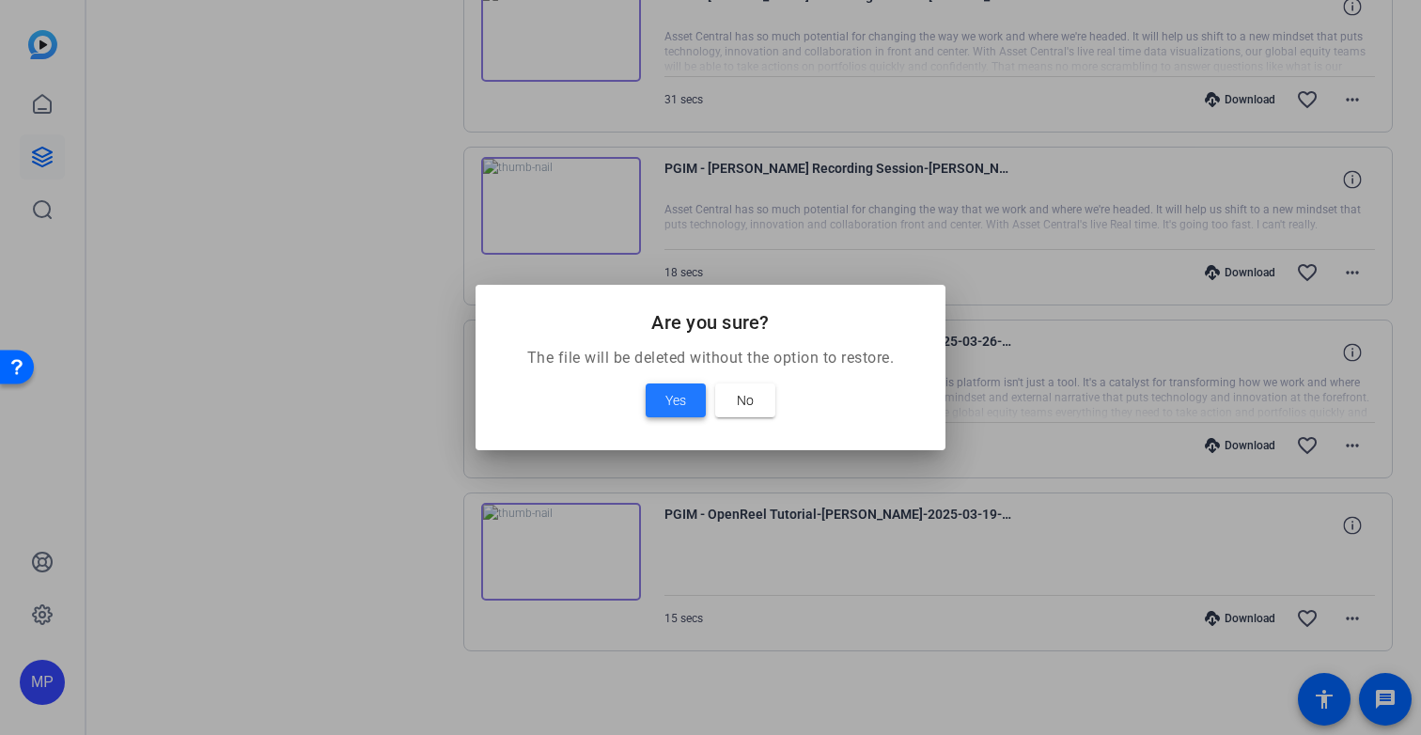
click at [670, 400] on span "Yes" at bounding box center [676, 400] width 21 height 23
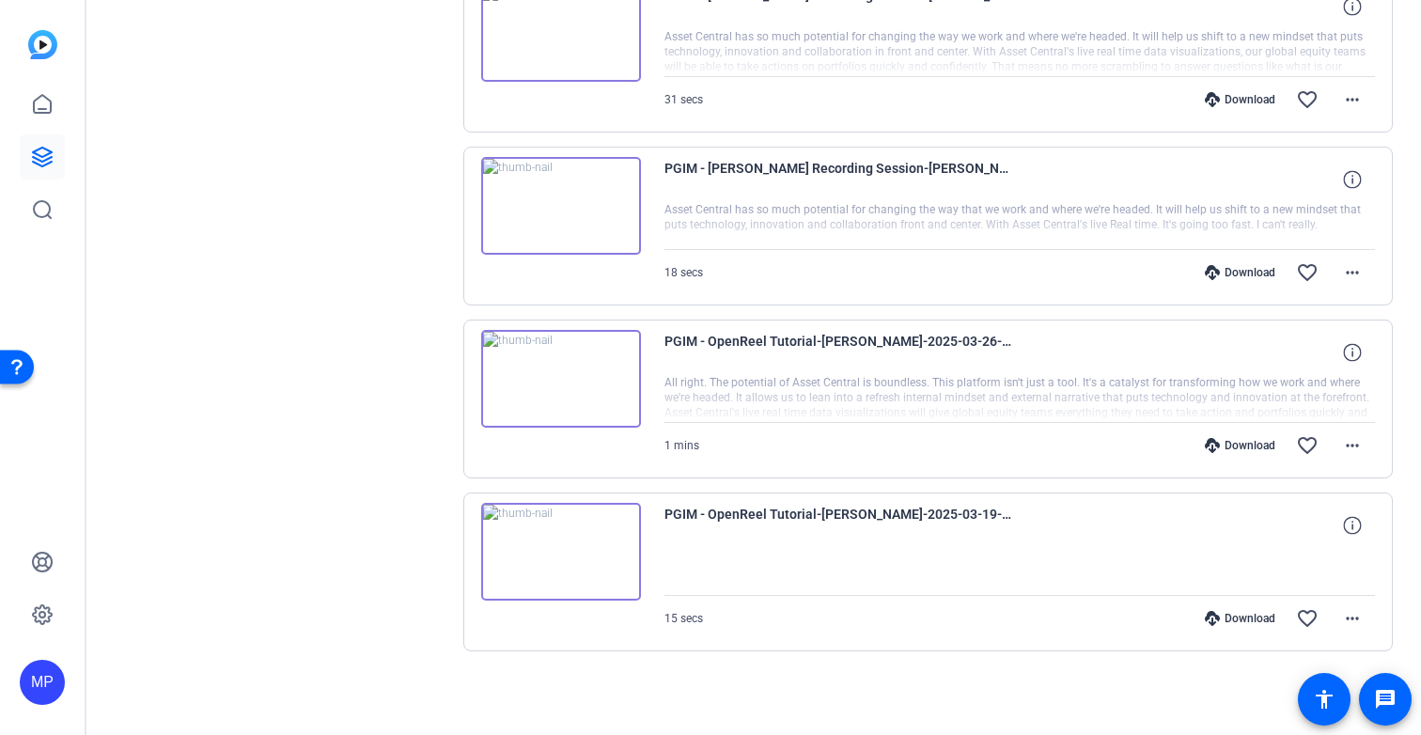
scroll to position [4251, 0]
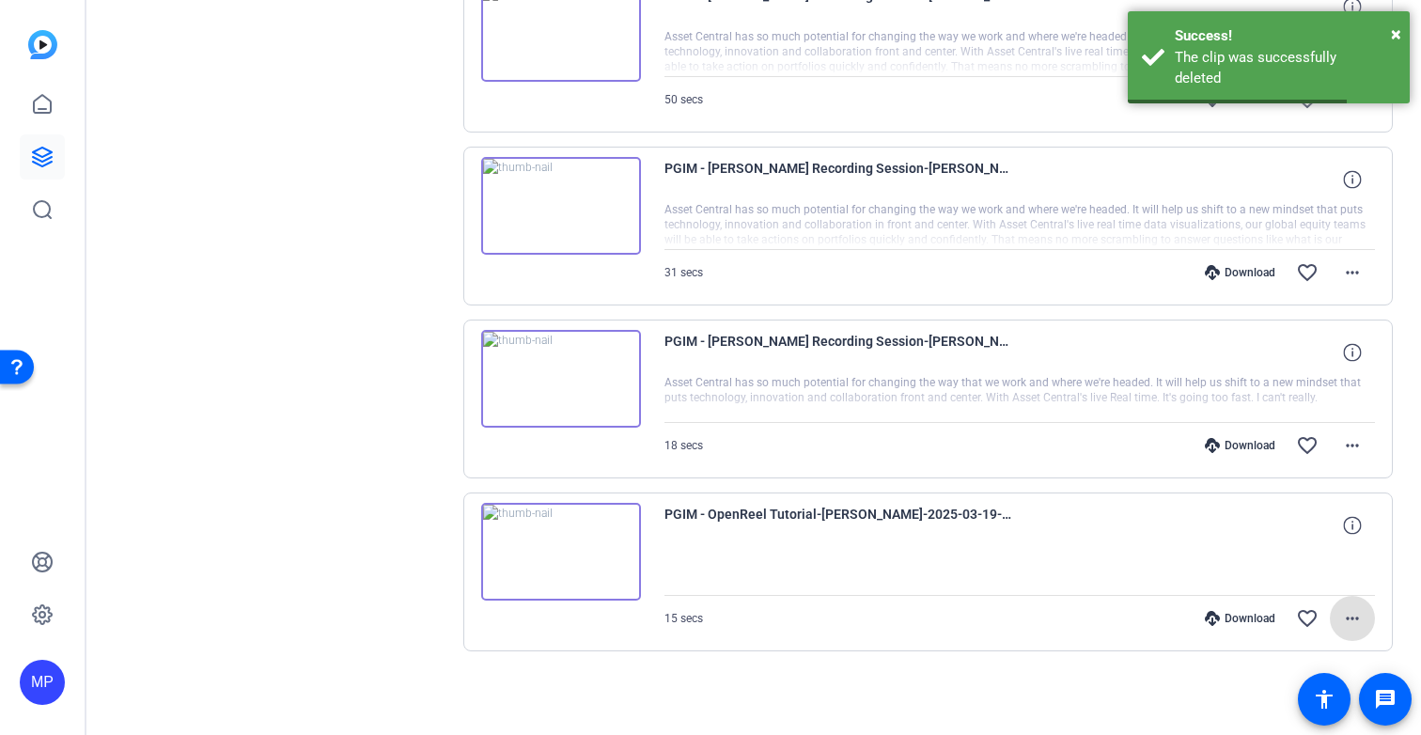
click at [595, 542] on img at bounding box center [561, 552] width 160 height 98
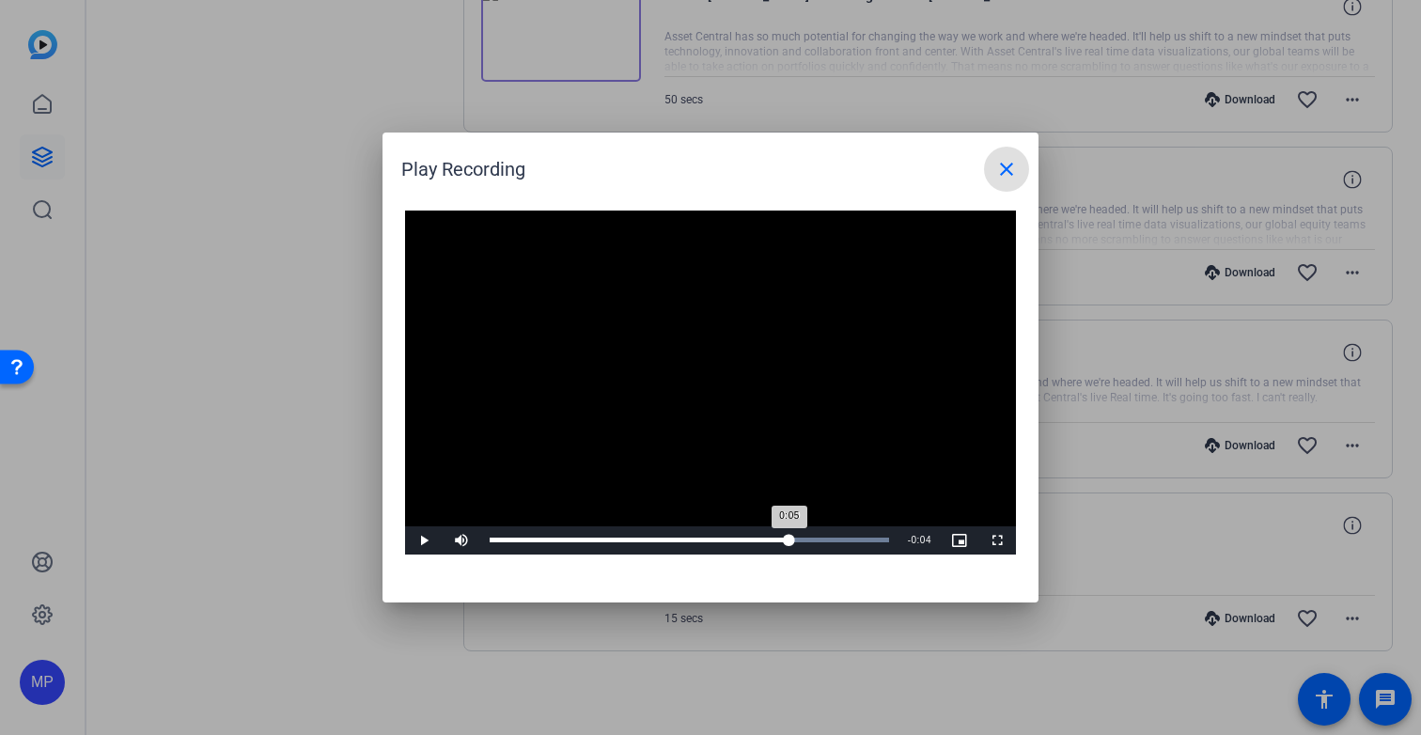
click at [790, 538] on div "Loaded : 100.00% 0:10 0:05" at bounding box center [690, 540] width 400 height 5
click at [1013, 174] on mat-icon "close" at bounding box center [1007, 169] width 23 height 23
